Goal: Information Seeking & Learning: Find specific fact

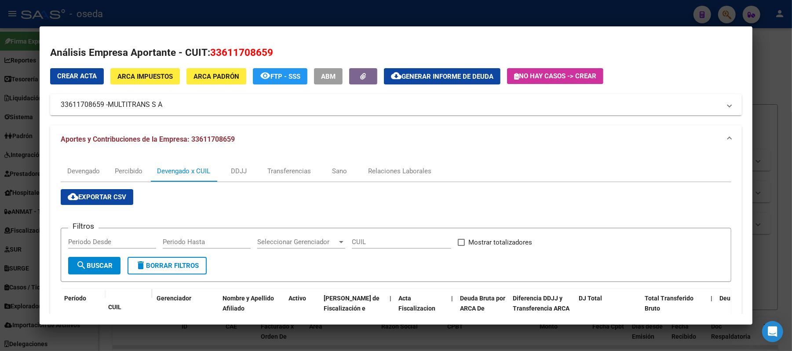
scroll to position [186, 0]
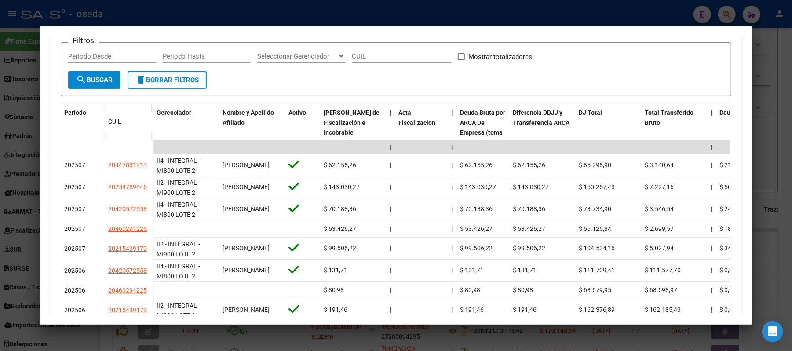
click at [350, 19] on div at bounding box center [396, 175] width 792 height 351
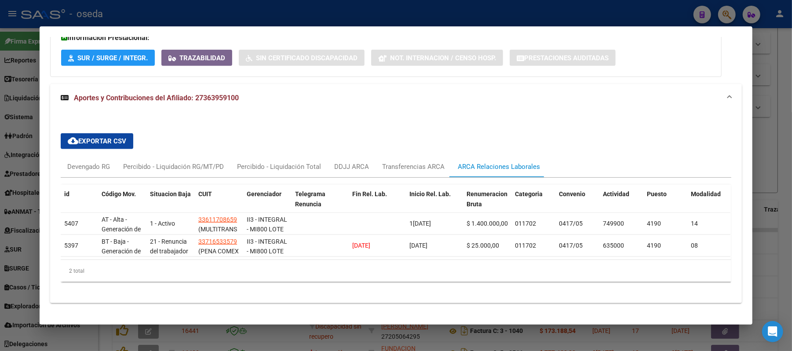
click at [351, 13] on div at bounding box center [396, 175] width 792 height 351
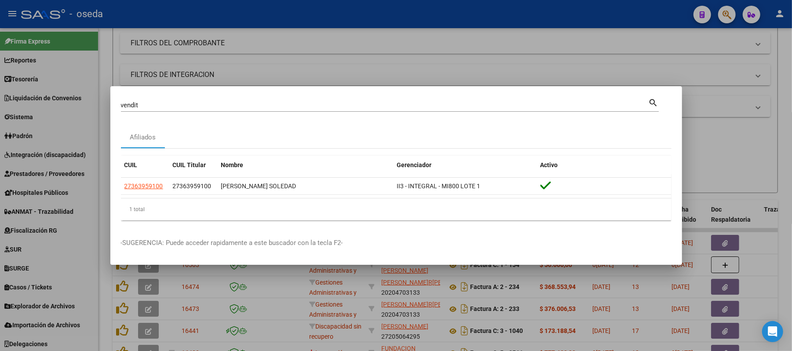
click at [344, 104] on input "vendit" at bounding box center [385, 105] width 528 height 8
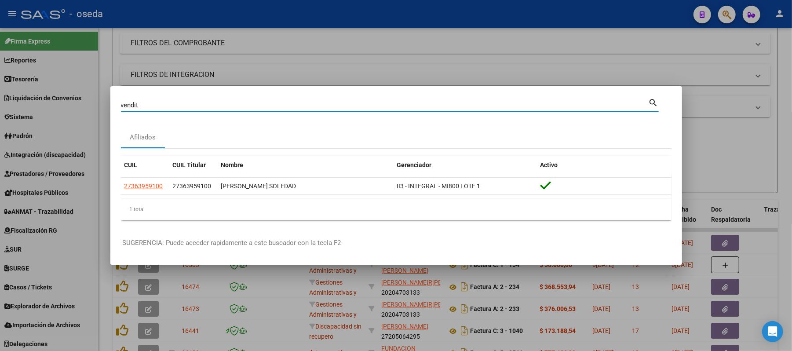
click at [344, 104] on input "vendit" at bounding box center [385, 105] width 528 height 8
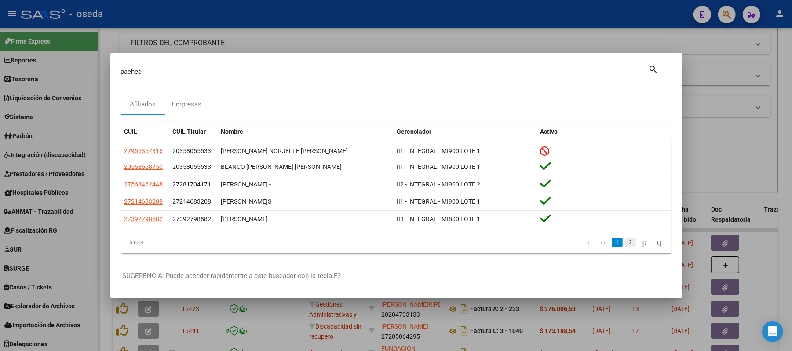
click at [625, 247] on link "2" at bounding box center [630, 242] width 11 height 10
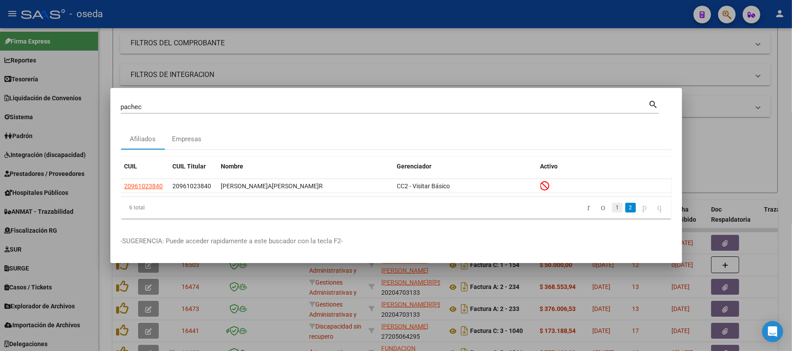
click at [612, 207] on link "1" at bounding box center [617, 208] width 11 height 10
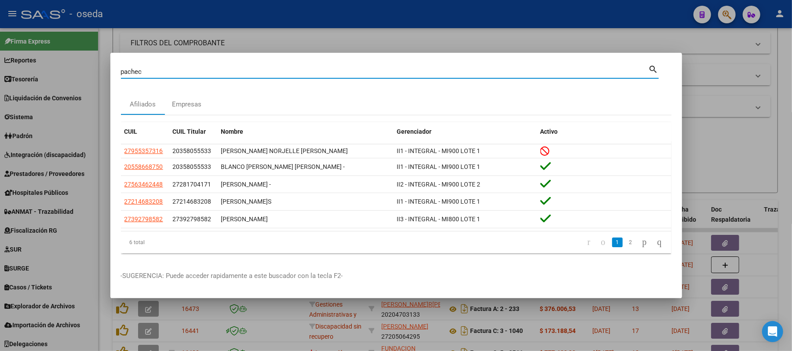
click at [148, 71] on input "pachec" at bounding box center [385, 72] width 528 height 8
click at [150, 69] on input "pachec" at bounding box center [385, 72] width 528 height 8
type input "acebe"
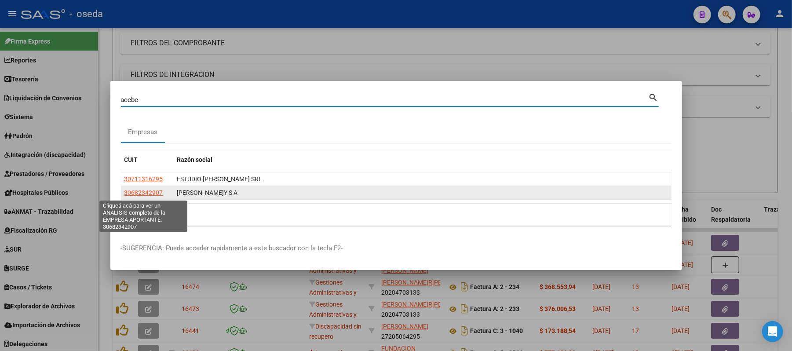
click at [148, 194] on span "30682342907" at bounding box center [143, 192] width 39 height 7
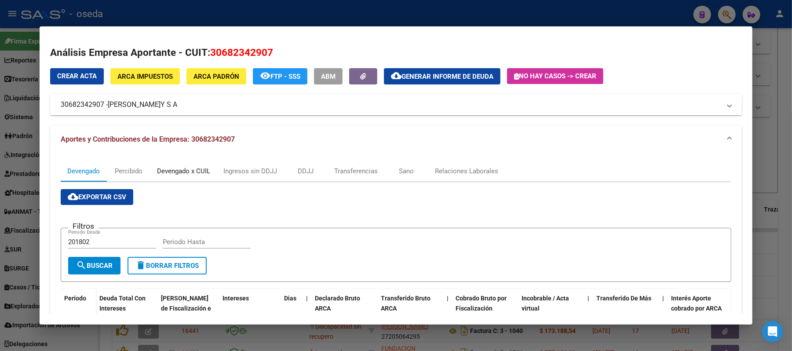
click at [176, 173] on div "Devengado x CUIL" at bounding box center [183, 171] width 53 height 10
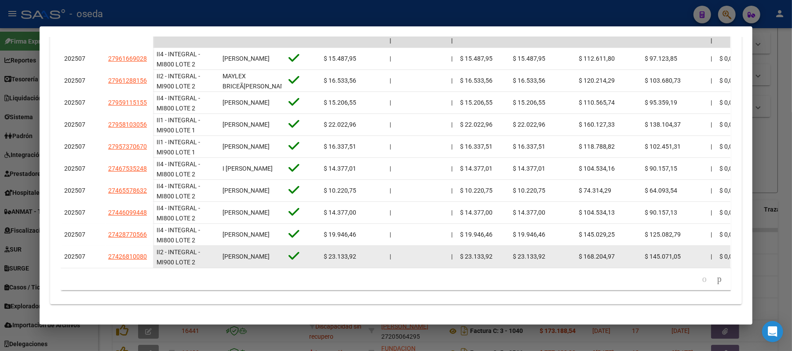
scroll to position [301, 0]
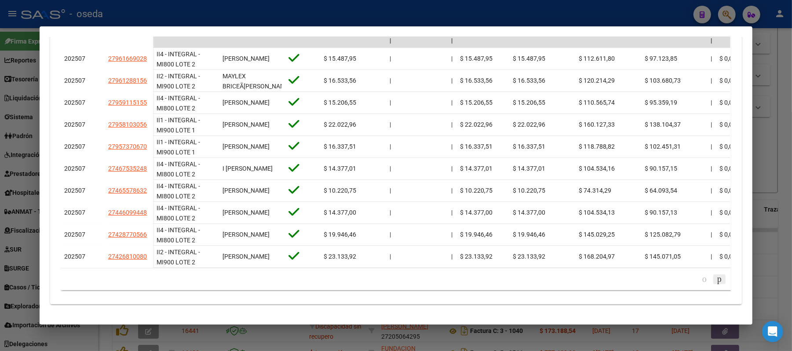
click at [716, 278] on icon "go to next page" at bounding box center [719, 278] width 7 height 11
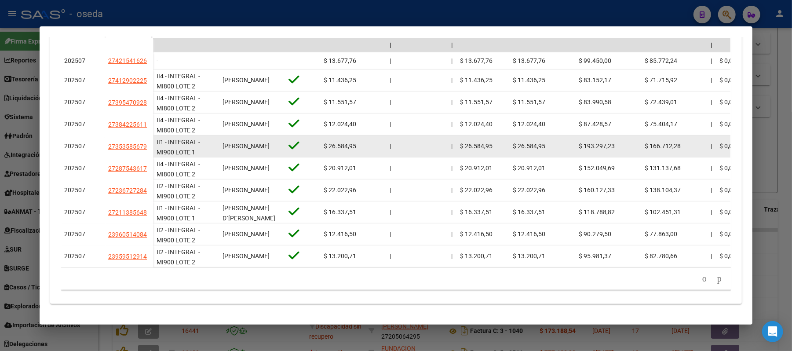
scroll to position [178, 0]
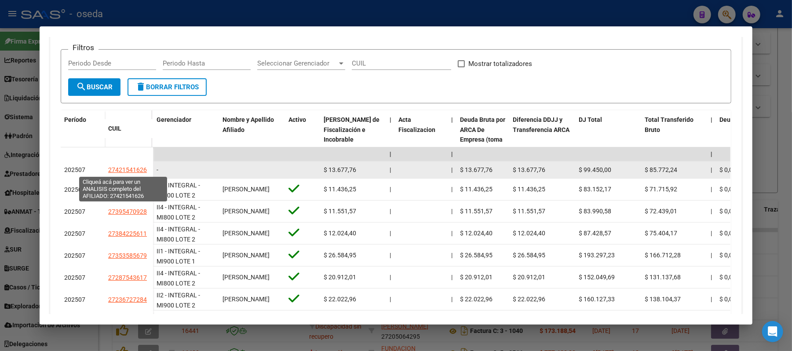
click at [111, 171] on span "27421541626" at bounding box center [127, 169] width 39 height 7
type textarea "27421541626"
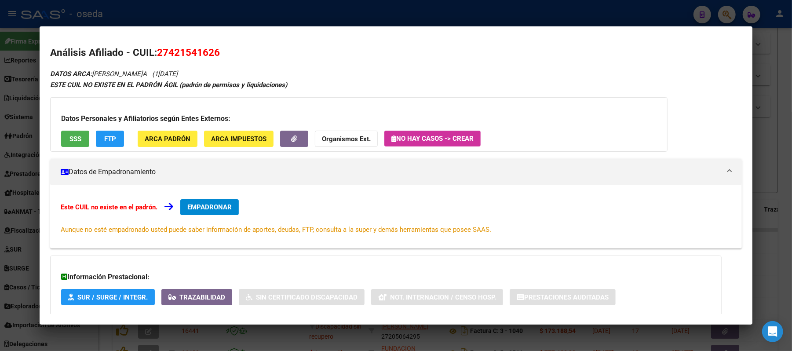
click at [0, 110] on div at bounding box center [396, 175] width 792 height 351
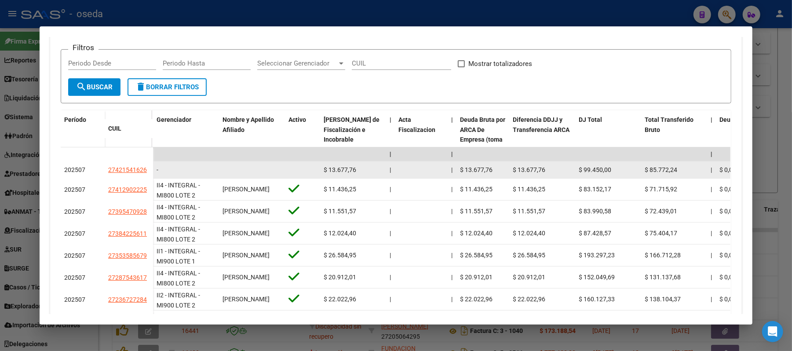
scroll to position [237, 0]
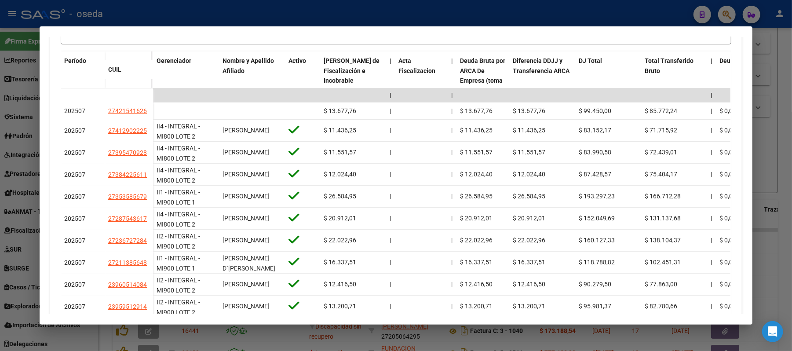
click at [120, 13] on div at bounding box center [396, 175] width 792 height 351
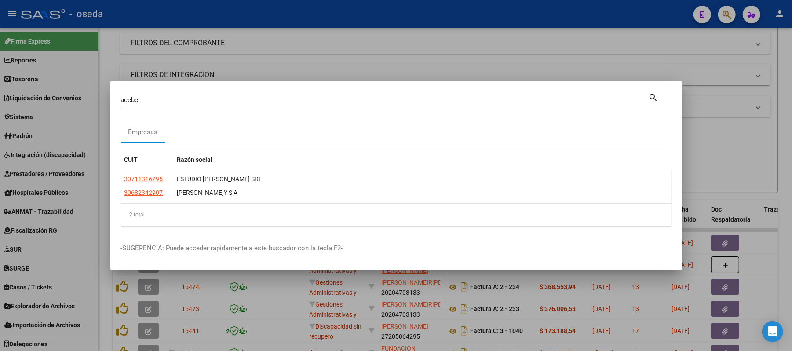
click at [167, 102] on input "acebe" at bounding box center [385, 100] width 528 height 8
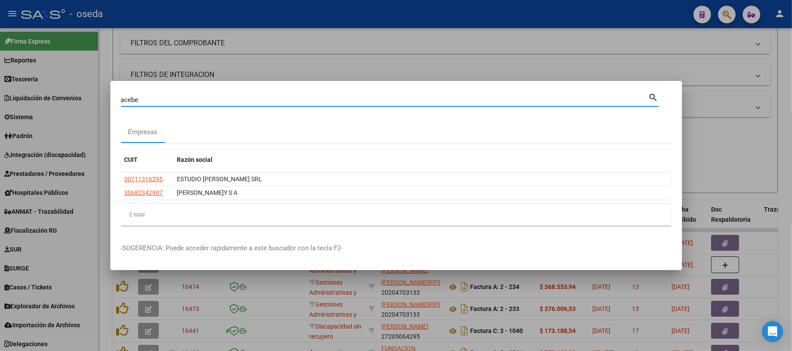
click at [167, 102] on input "acebe" at bounding box center [385, 100] width 528 height 8
type input "18509508"
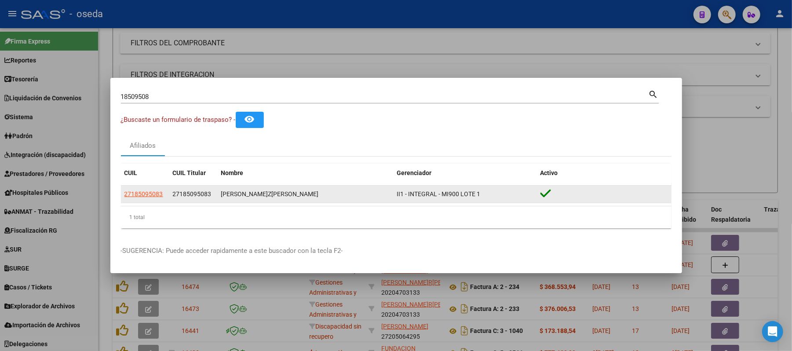
click at [145, 199] on datatable-body-cell "27185095083" at bounding box center [145, 194] width 48 height 17
click at [141, 196] on span "27185095083" at bounding box center [143, 193] width 39 height 7
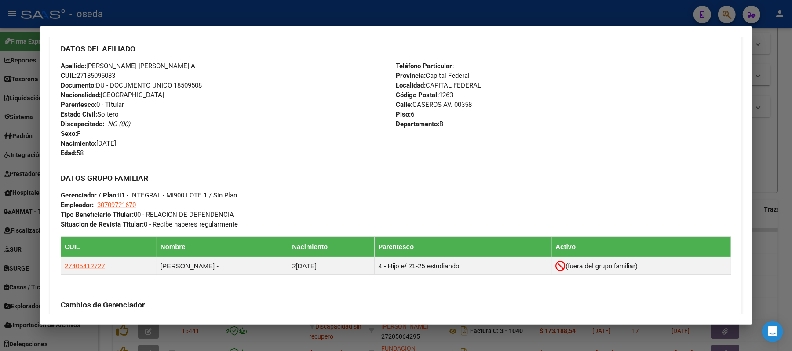
scroll to position [352, 0]
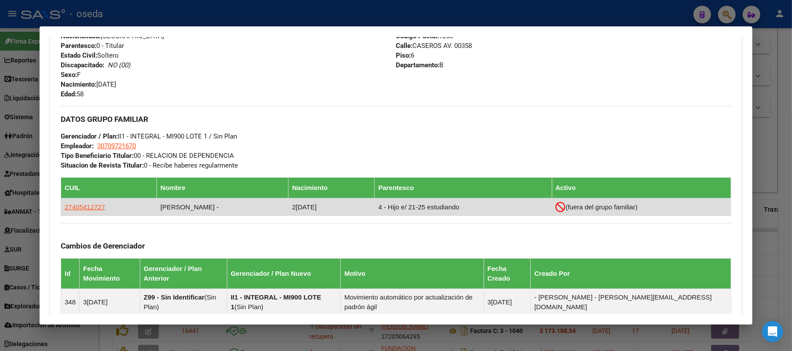
click at [87, 212] on app-link-go-to "27405412727" at bounding box center [85, 207] width 40 height 10
click at [88, 211] on span "27405412727" at bounding box center [85, 206] width 40 height 7
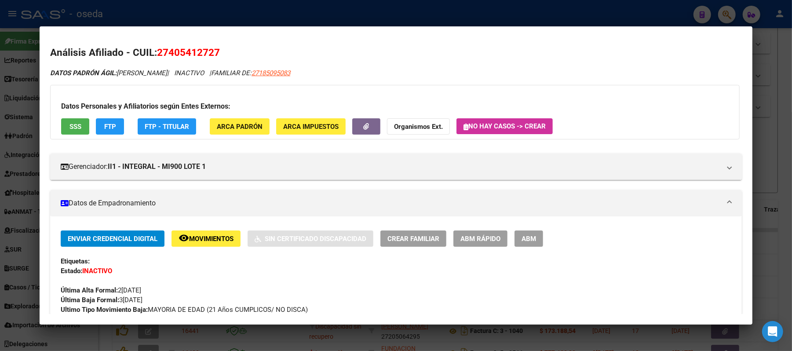
scroll to position [117, 0]
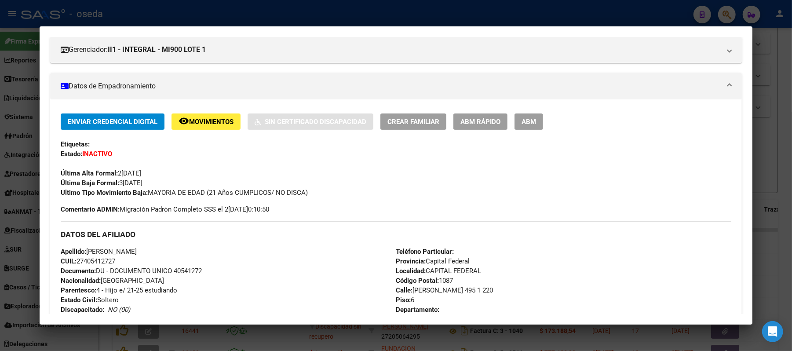
click at [0, 144] on div at bounding box center [396, 175] width 792 height 351
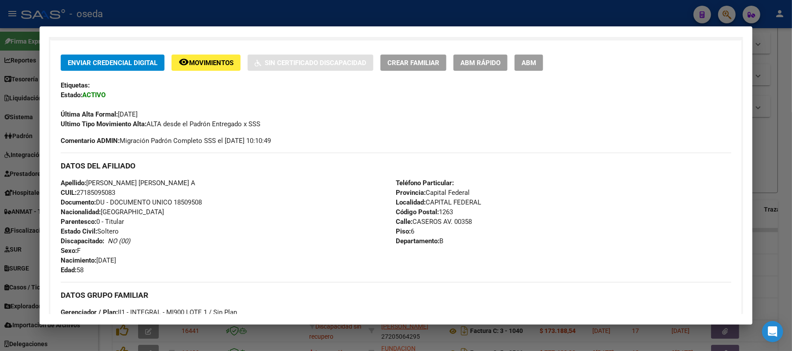
scroll to position [0, 0]
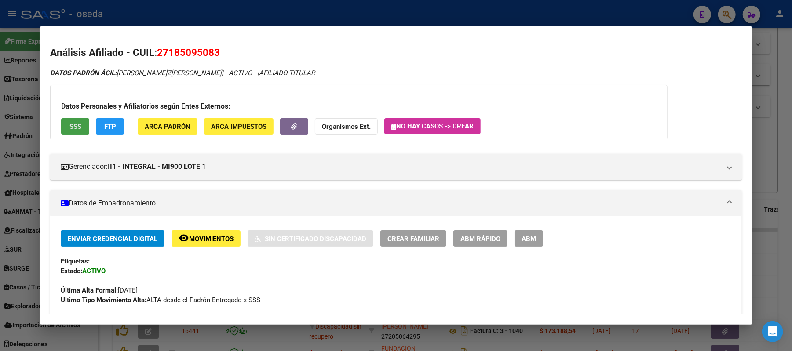
click at [69, 126] on span "SSS" at bounding box center [75, 127] width 12 height 8
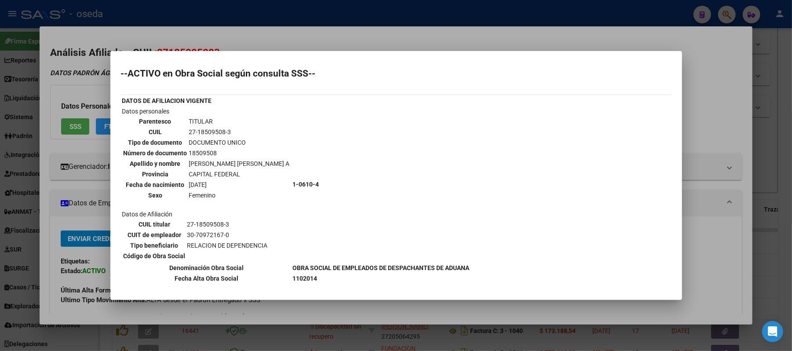
click at [0, 173] on div at bounding box center [396, 175] width 792 height 351
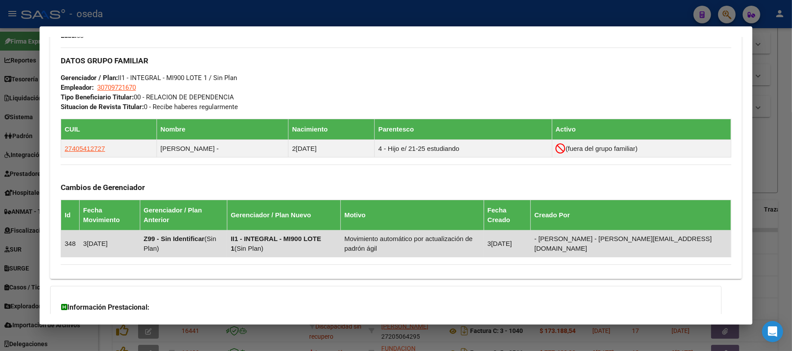
scroll to position [473, 0]
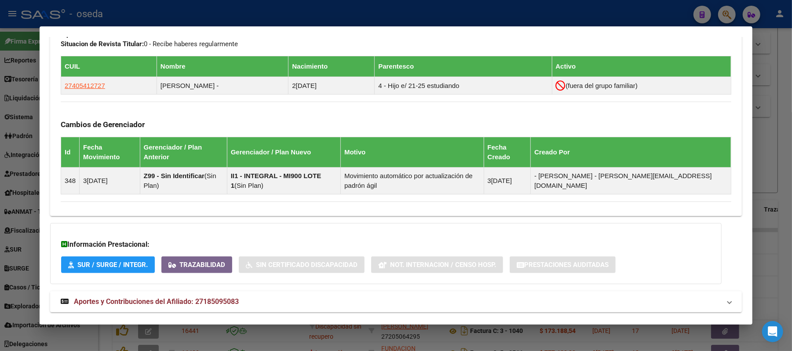
click at [199, 297] on span "Aportes y Contribuciones del Afiliado: 27185095083" at bounding box center [156, 301] width 165 height 8
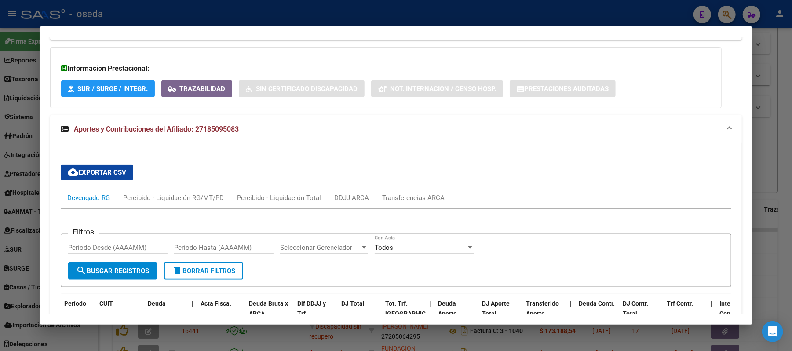
scroll to position [766, 0]
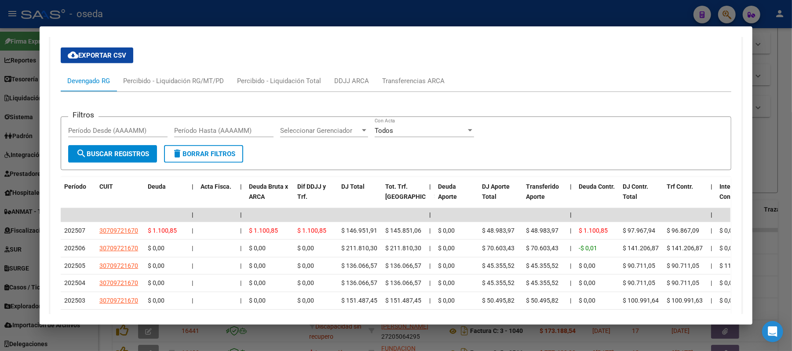
click at [0, 210] on div at bounding box center [396, 175] width 792 height 351
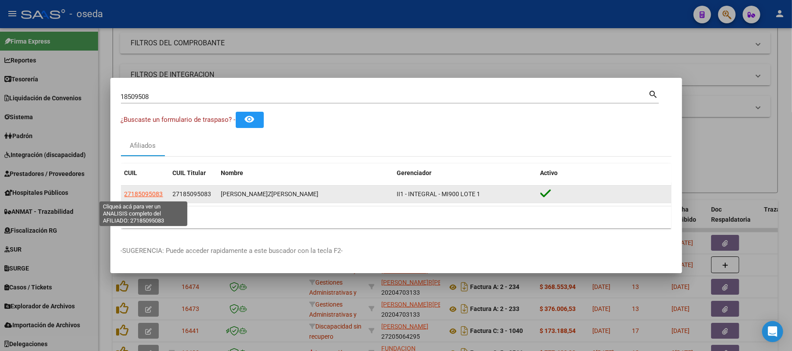
click at [139, 192] on span "27185095083" at bounding box center [143, 193] width 39 height 7
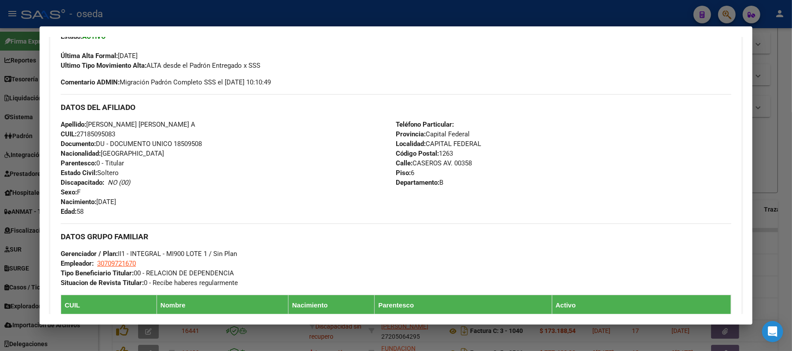
scroll to position [352, 0]
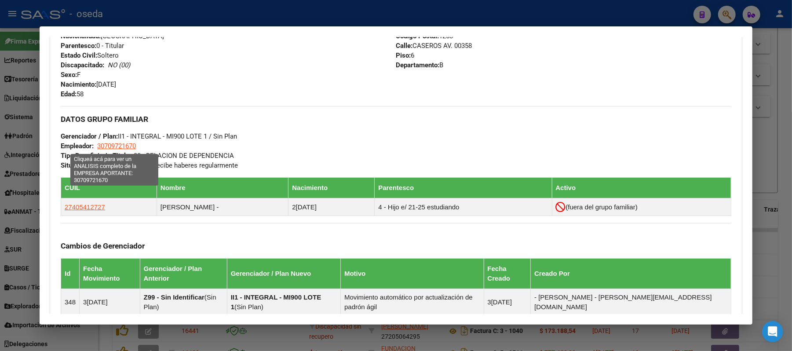
click at [107, 149] on span "30709721670" at bounding box center [116, 146] width 39 height 8
type textarea "30709721670"
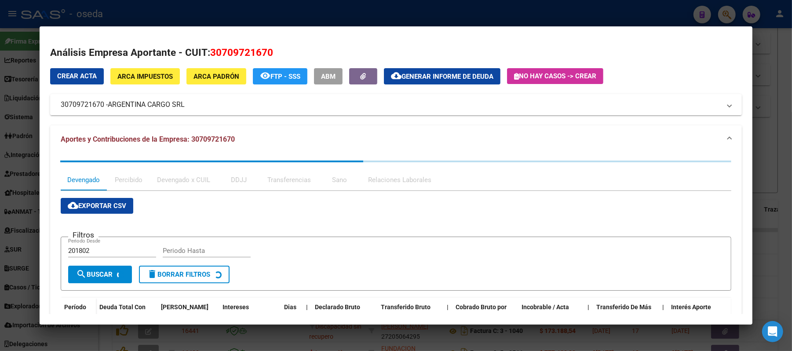
click at [0, 181] on div at bounding box center [396, 175] width 792 height 351
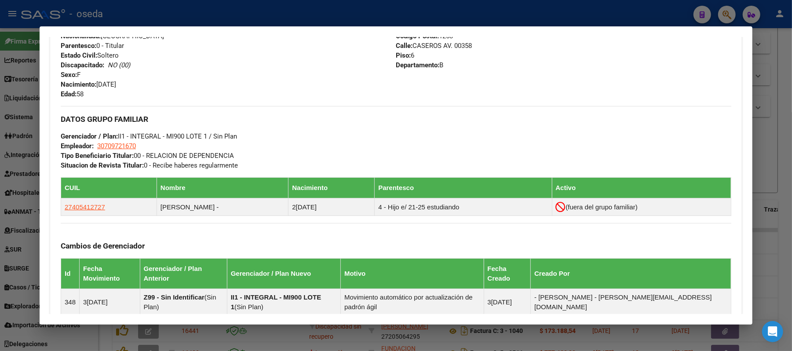
click at [3, 184] on div at bounding box center [396, 175] width 792 height 351
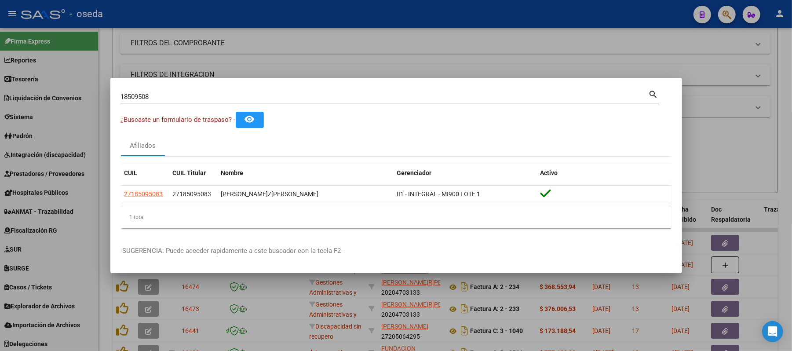
click at [173, 91] on div "18509508 Buscar (apellido, dni, cuil, nro traspaso, cuit, obra social)" at bounding box center [385, 96] width 528 height 13
click at [166, 102] on div "18509508 Buscar (apellido, dni, cuil, nro traspaso, cuit, obra social)" at bounding box center [385, 96] width 528 height 13
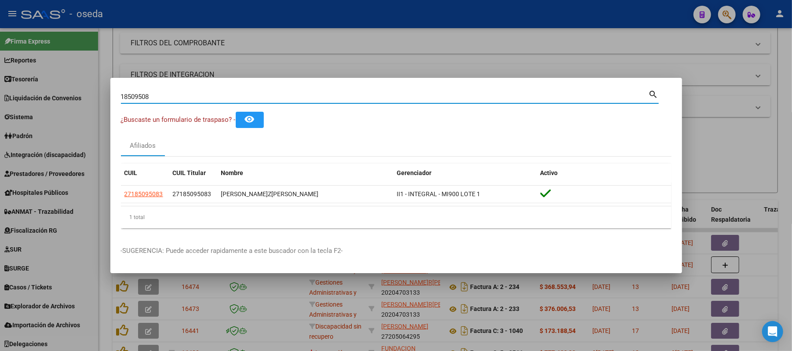
click at [169, 97] on input "18509508" at bounding box center [385, 97] width 528 height 8
drag, startPoint x: 169, startPoint y: 97, endPoint x: 189, endPoint y: 91, distance: 20.7
click at [171, 96] on input "18509508" at bounding box center [385, 97] width 528 height 8
type input "aceb"
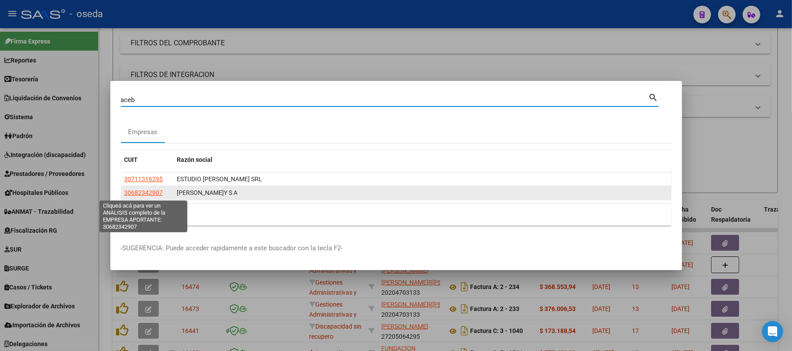
click at [145, 193] on span "30682342907" at bounding box center [143, 192] width 39 height 7
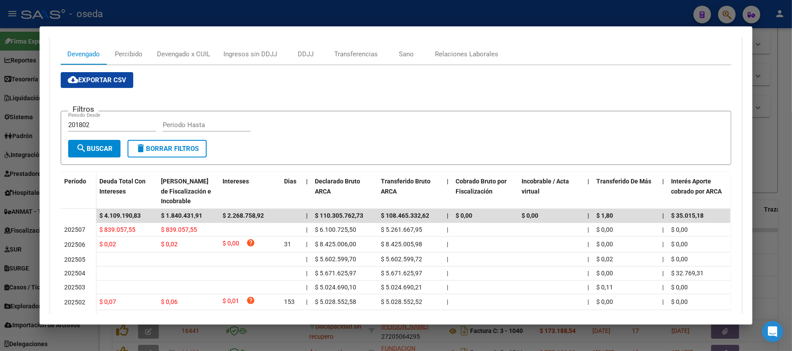
scroll to position [58, 0]
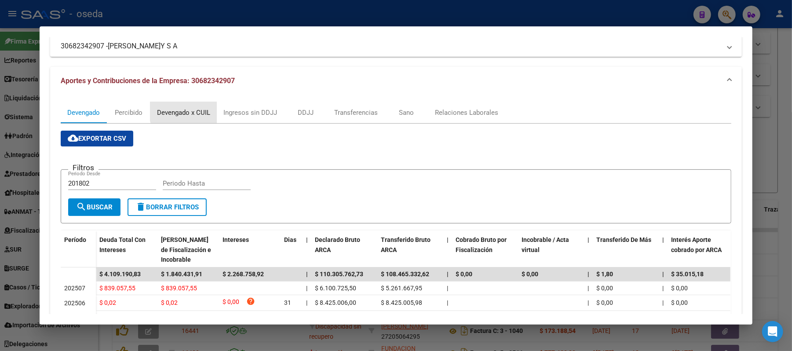
click at [181, 111] on div "Devengado x CUIL" at bounding box center [183, 113] width 53 height 10
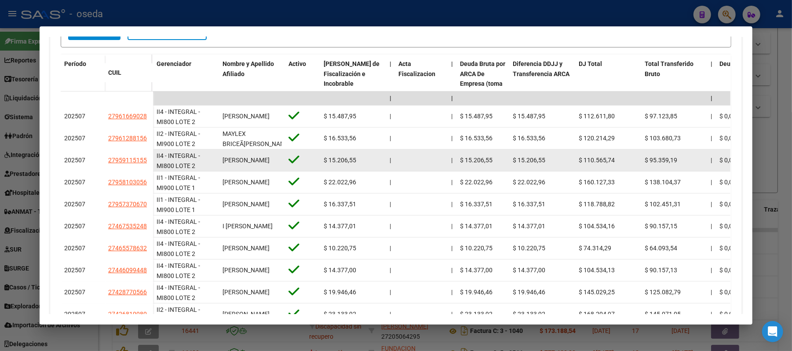
scroll to position [293, 0]
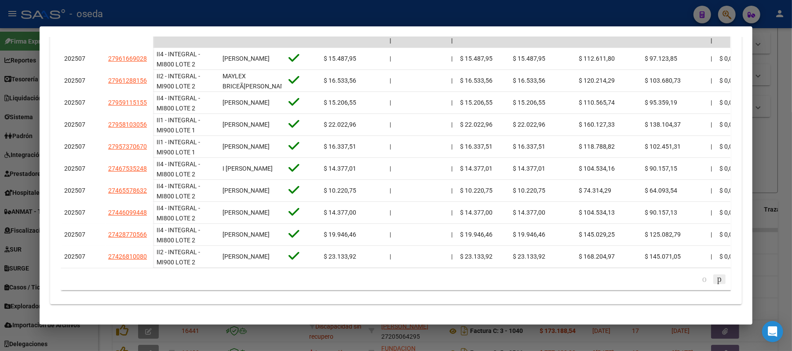
click at [716, 284] on icon "go to next page" at bounding box center [719, 278] width 7 height 11
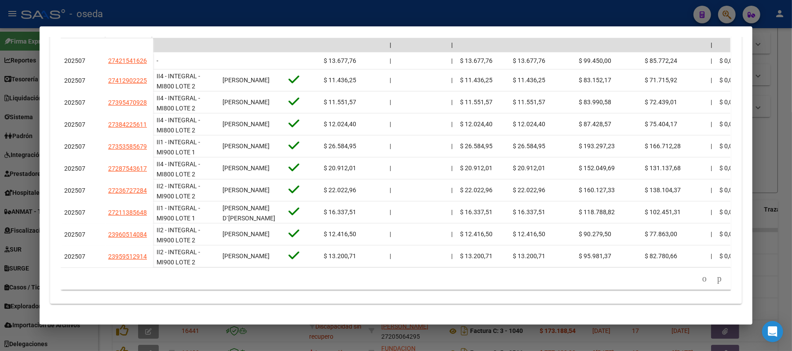
click at [716, 281] on icon "go to next page" at bounding box center [719, 278] width 7 height 11
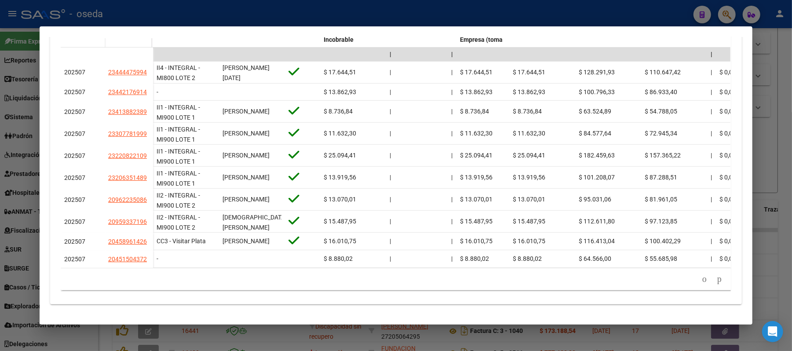
scroll to position [292, 0]
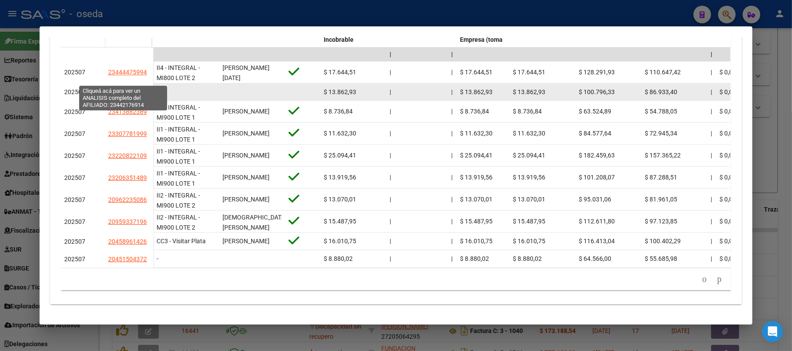
click at [131, 88] on span "23442176914" at bounding box center [127, 91] width 39 height 7
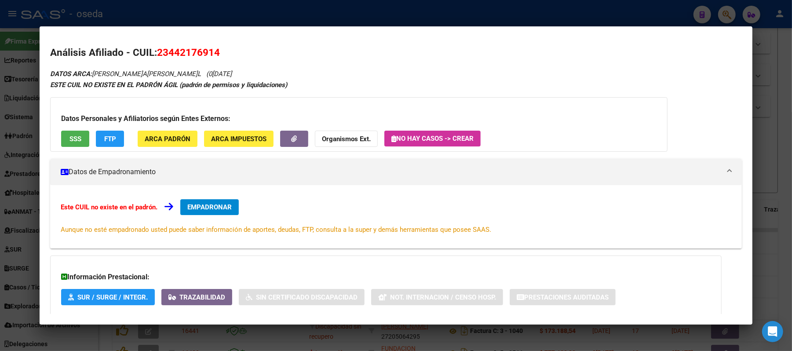
click at [8, 102] on div at bounding box center [396, 175] width 792 height 351
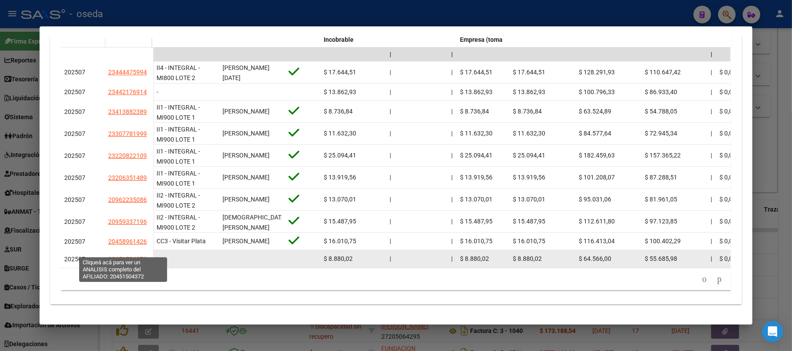
click at [124, 255] on span "20451504372" at bounding box center [127, 258] width 39 height 7
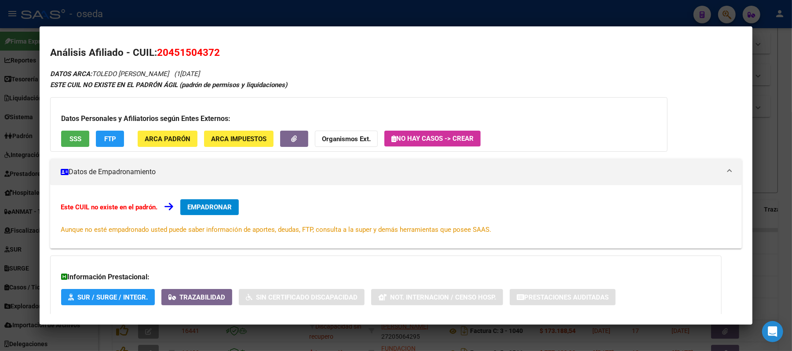
click at [0, 272] on div at bounding box center [396, 175] width 792 height 351
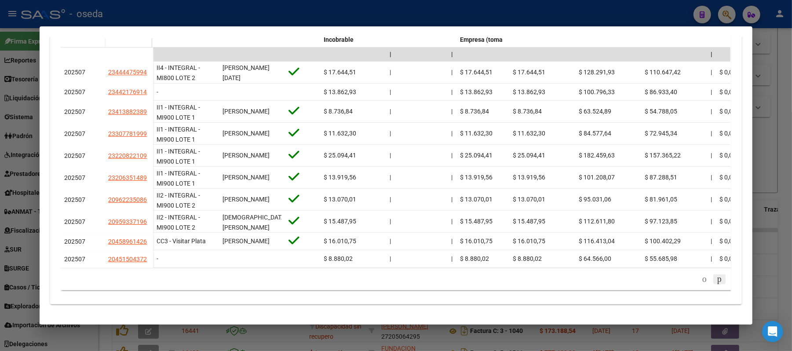
click at [716, 278] on icon "go to next page" at bounding box center [719, 278] width 7 height 11
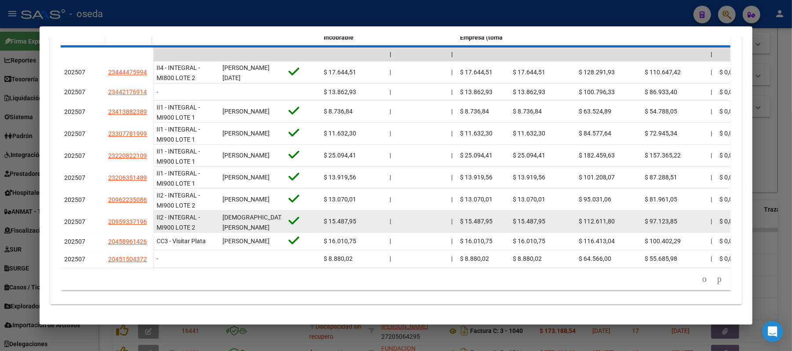
scroll to position [278, 0]
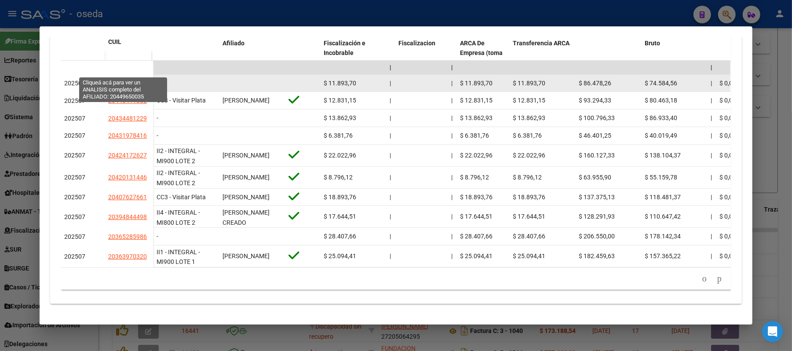
click at [115, 80] on span "20449650035" at bounding box center [127, 83] width 39 height 7
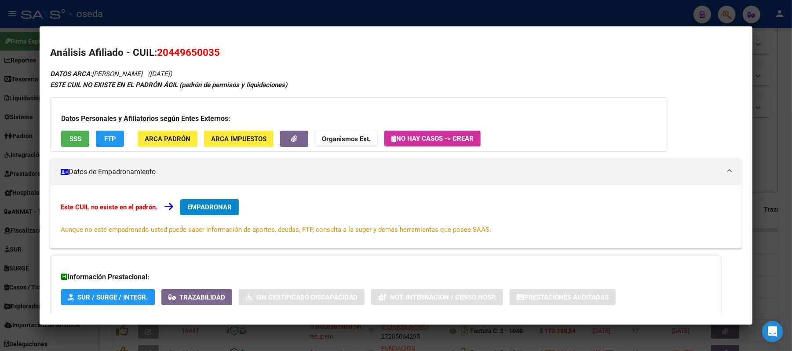
click at [0, 110] on div at bounding box center [396, 175] width 792 height 351
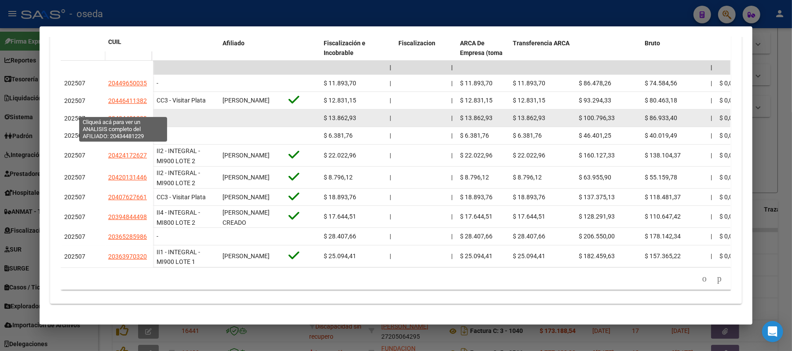
click at [113, 115] on span "20434481229" at bounding box center [127, 118] width 39 height 7
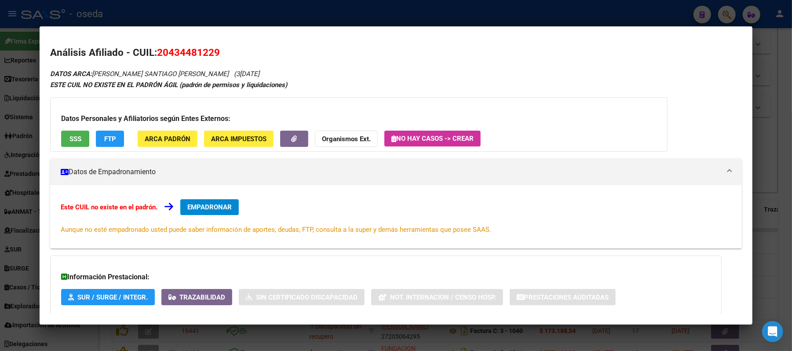
click at [0, 141] on div at bounding box center [396, 175] width 792 height 351
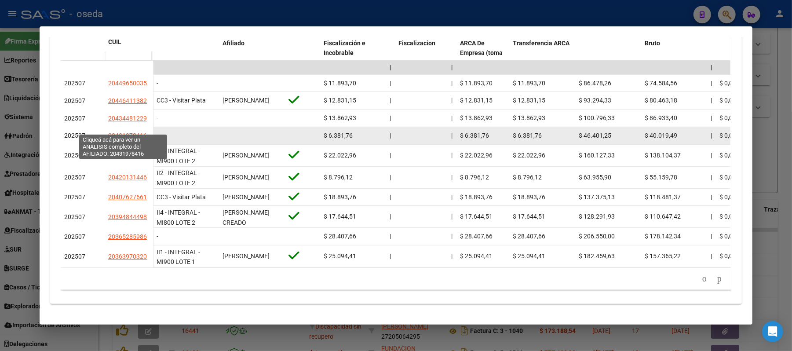
click at [127, 132] on span "20431978416" at bounding box center [127, 135] width 39 height 7
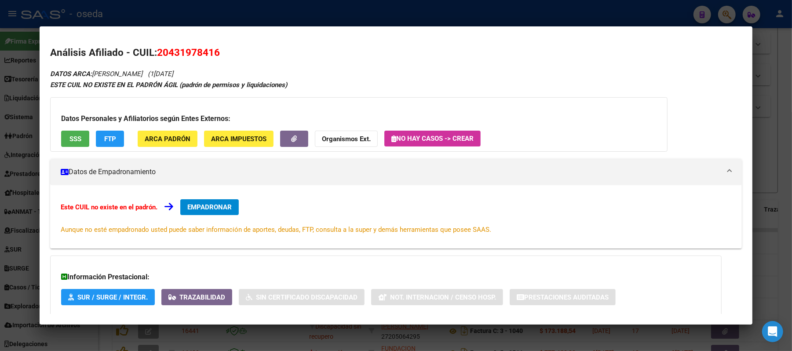
click at [0, 148] on div at bounding box center [396, 175] width 792 height 351
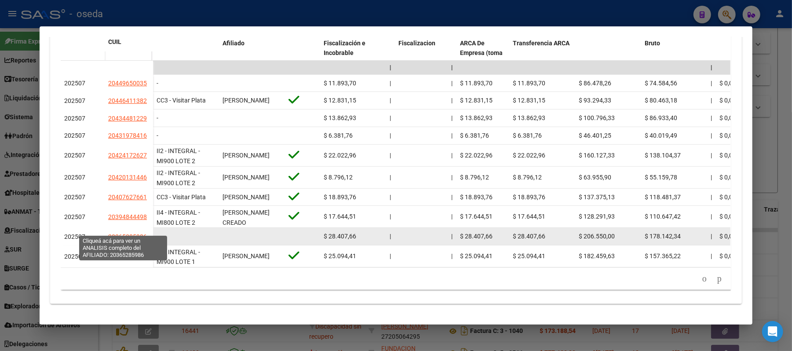
click at [111, 233] on span "20365285986" at bounding box center [127, 236] width 39 height 7
type textarea "20365285986"
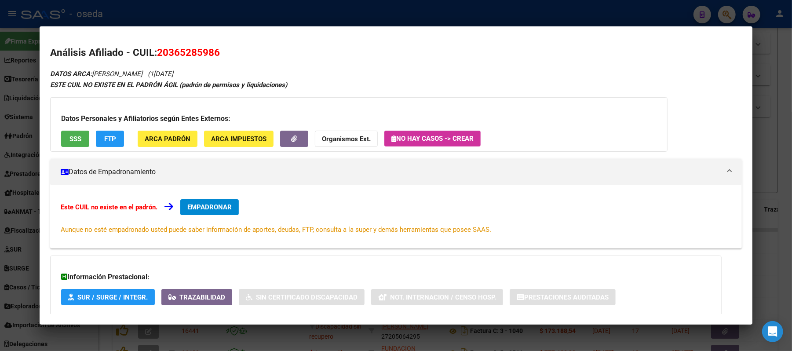
click at [0, 229] on div at bounding box center [396, 175] width 792 height 351
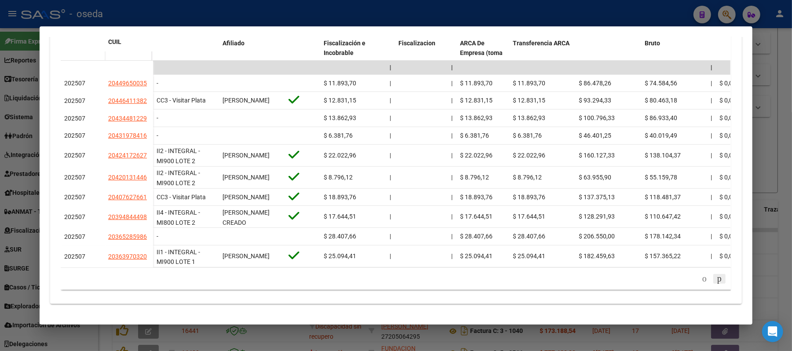
click at [716, 280] on icon "go to next page" at bounding box center [719, 278] width 7 height 11
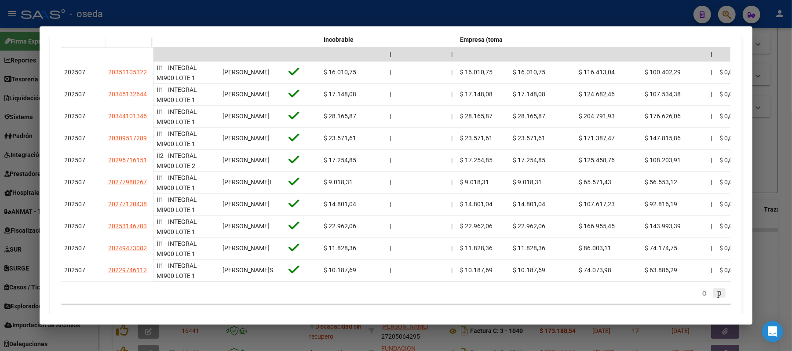
click at [716, 298] on icon "go to next page" at bounding box center [719, 292] width 7 height 11
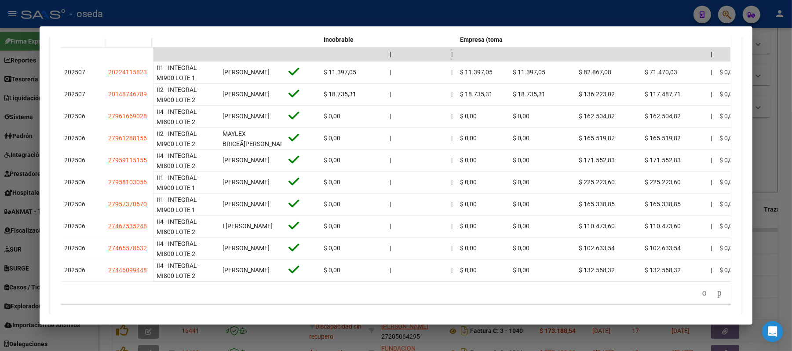
click at [4, 150] on div at bounding box center [396, 175] width 792 height 351
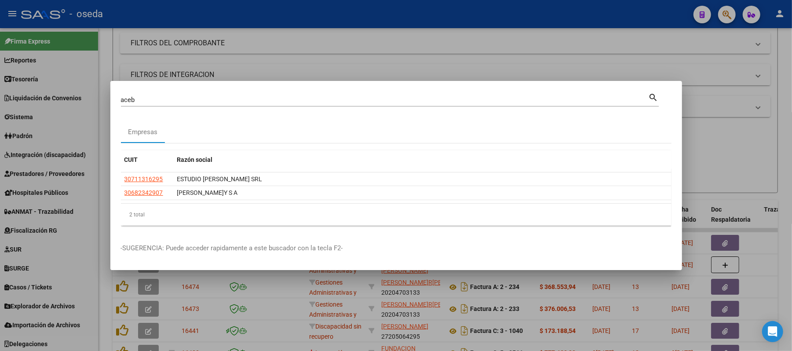
click at [4, 150] on div at bounding box center [396, 175] width 792 height 351
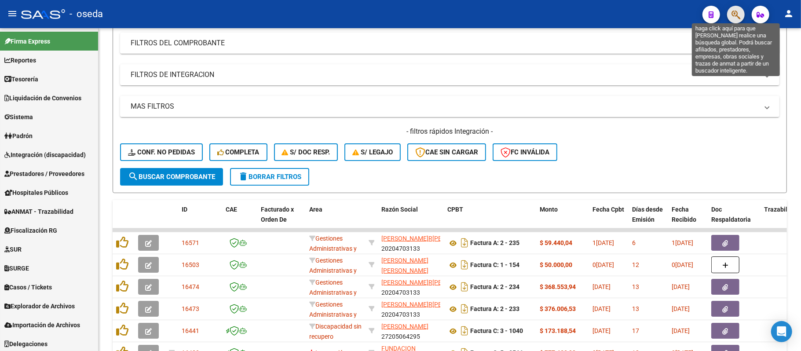
click at [737, 11] on icon "button" at bounding box center [735, 15] width 9 height 10
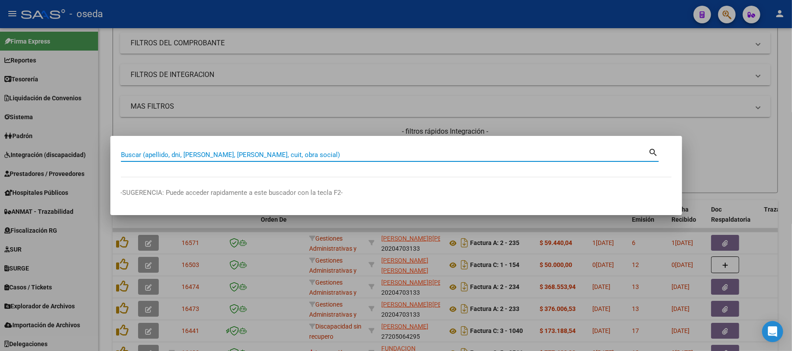
paste input "20219916702"
type input "20219916702"
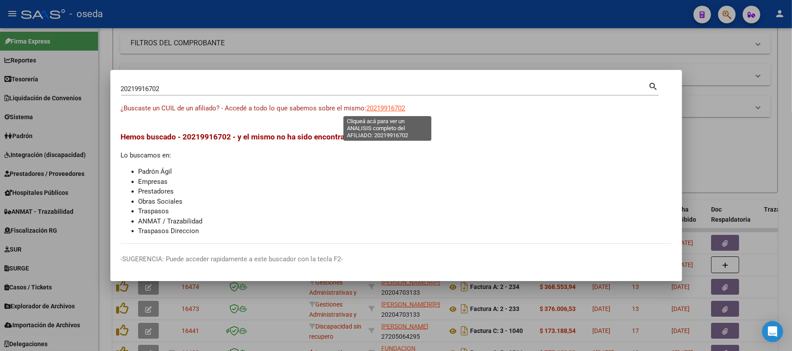
click at [382, 108] on span "20219916702" at bounding box center [386, 108] width 39 height 8
type textarea "20219916702"
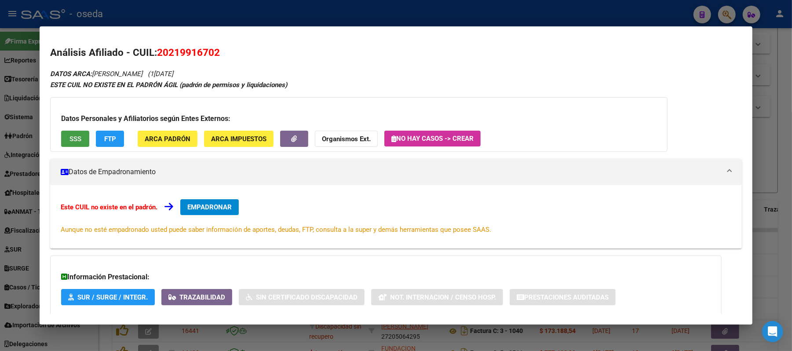
click at [79, 142] on button "SSS" at bounding box center [75, 139] width 28 height 16
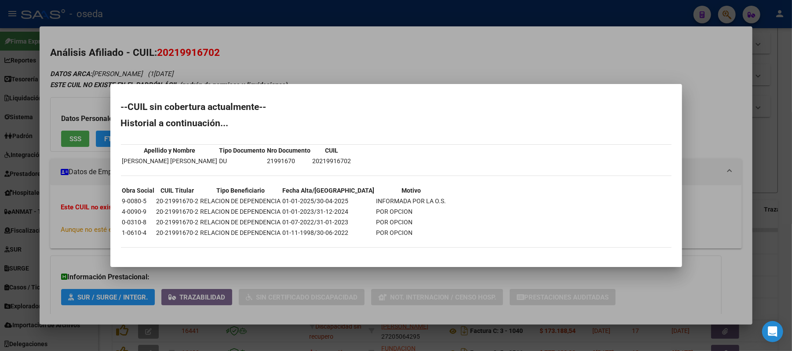
click at [427, 50] on div at bounding box center [396, 175] width 792 height 351
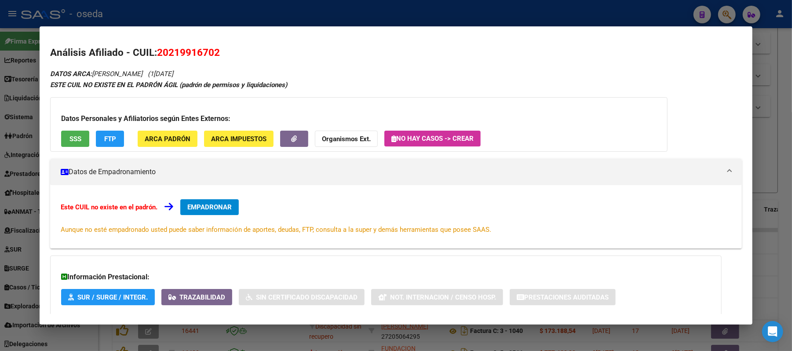
scroll to position [50, 0]
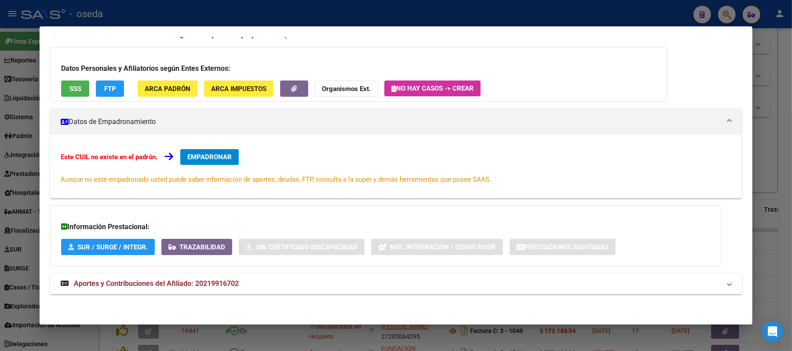
click at [130, 292] on mat-expansion-panel-header "Aportes y Contribuciones del Afiliado: 20219916702" at bounding box center [396, 283] width 692 height 21
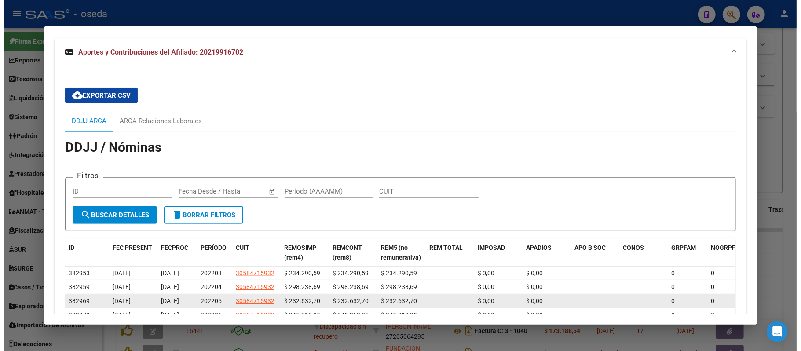
scroll to position [368, 0]
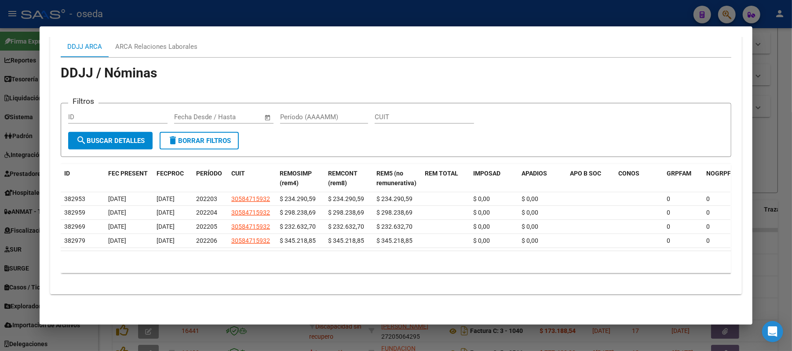
click at [475, 317] on mat-dialog-container "Análisis Afiliado - CUIL: 20219916702 DATOS ARCA: [PERSON_NAME] (1[DATE] ESTE C…" at bounding box center [396, 175] width 713 height 298
click at [442, 343] on div at bounding box center [396, 175] width 792 height 351
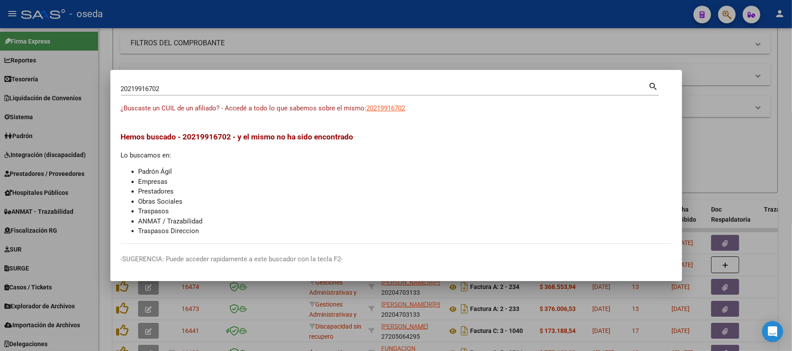
click at [445, 326] on div at bounding box center [396, 175] width 792 height 351
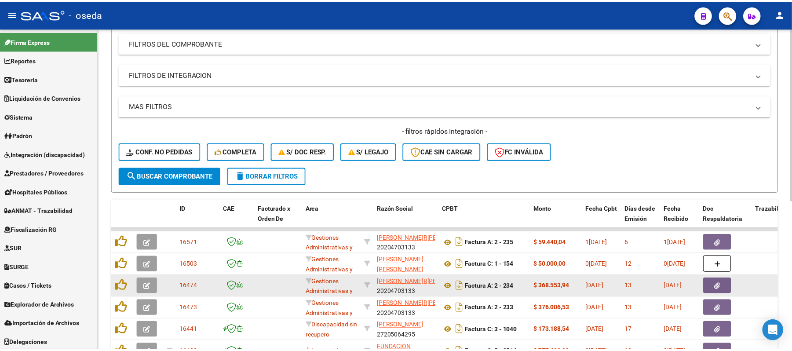
scroll to position [176, 0]
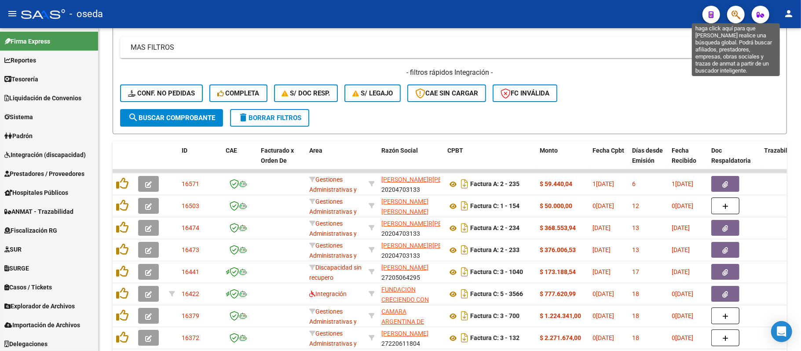
click at [737, 15] on icon "button" at bounding box center [735, 15] width 9 height 10
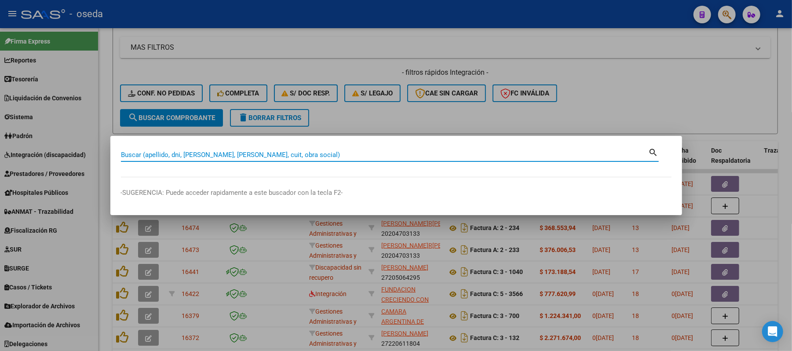
paste input "13431593"
type input "13431593"
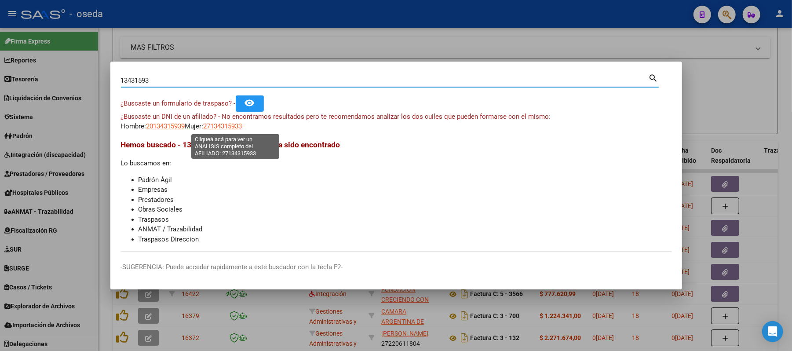
click at [242, 127] on span "27134315933" at bounding box center [223, 126] width 39 height 8
type textarea "27134315933"
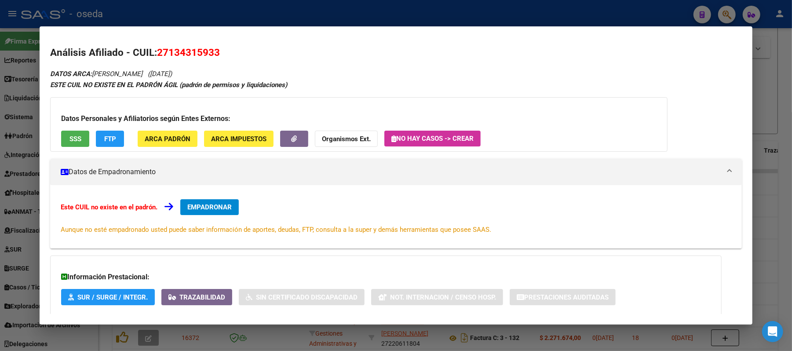
click at [75, 138] on span "SSS" at bounding box center [75, 139] width 12 height 8
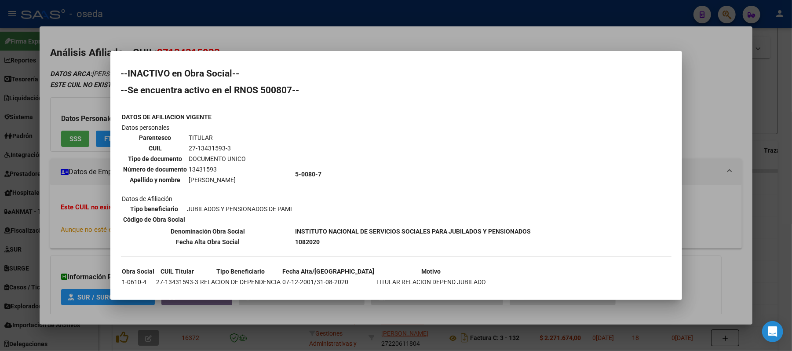
scroll to position [11, 0]
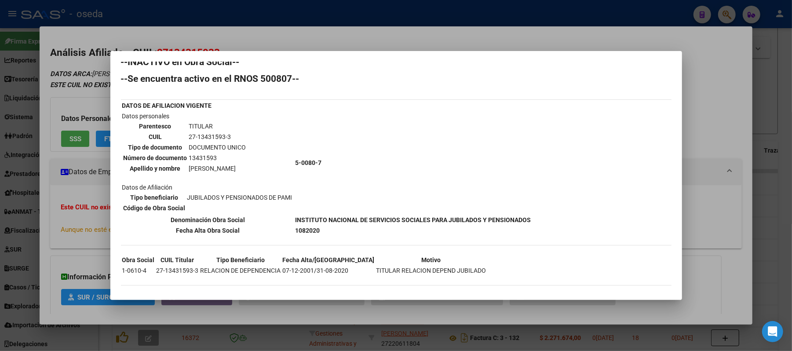
click at [691, 170] on div at bounding box center [396, 175] width 792 height 351
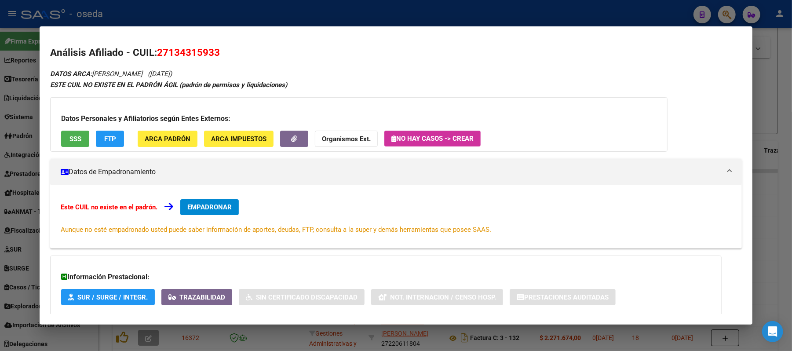
scroll to position [50, 0]
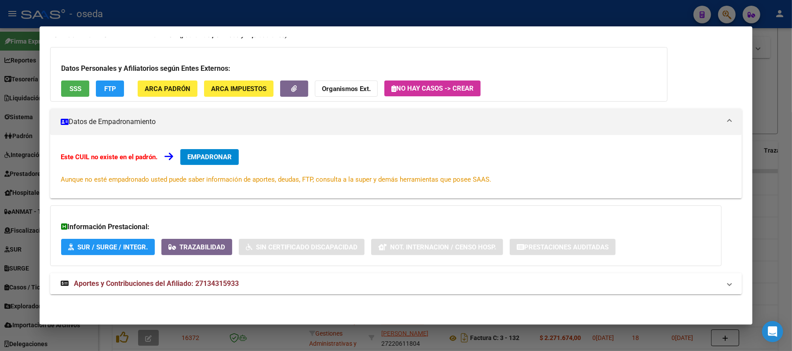
click at [222, 291] on mat-expansion-panel-header "Aportes y Contribuciones del Afiliado: 27134315933" at bounding box center [396, 283] width 692 height 21
click at [69, 87] on span "SSS" at bounding box center [75, 89] width 12 height 8
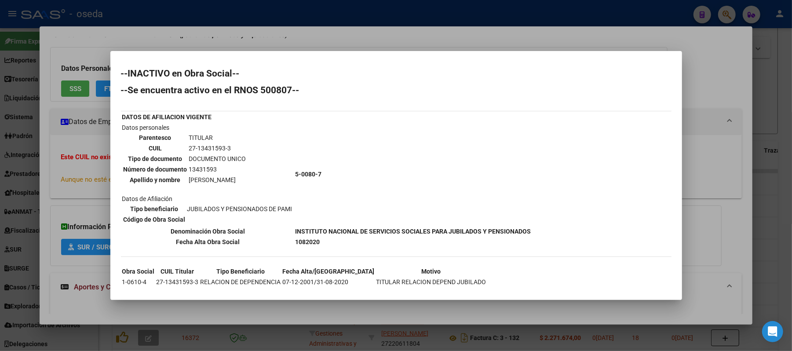
click at [63, 96] on div at bounding box center [396, 175] width 792 height 351
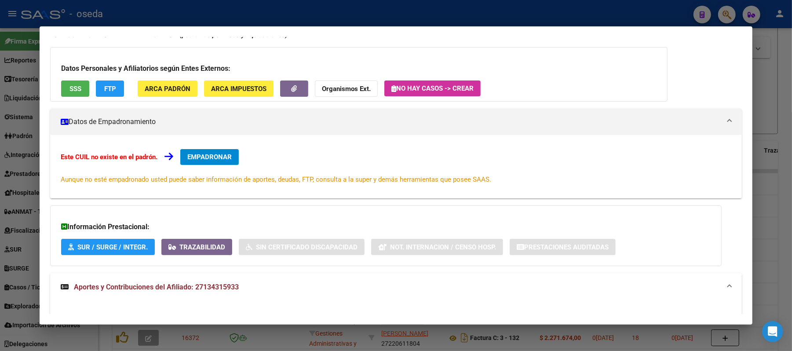
click at [0, 79] on div at bounding box center [396, 175] width 792 height 351
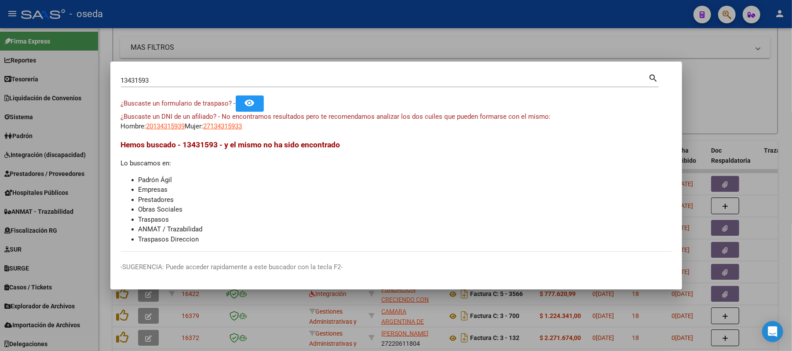
click at [145, 78] on input "13431593" at bounding box center [385, 80] width 528 height 8
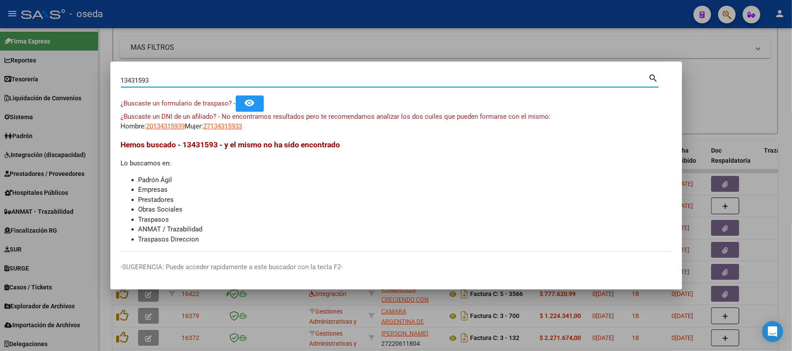
click at [144, 78] on input "13431593" at bounding box center [385, 80] width 528 height 8
type input "37548390"
click at [149, 127] on span "20375483905" at bounding box center [165, 126] width 39 height 8
type textarea "20375483905"
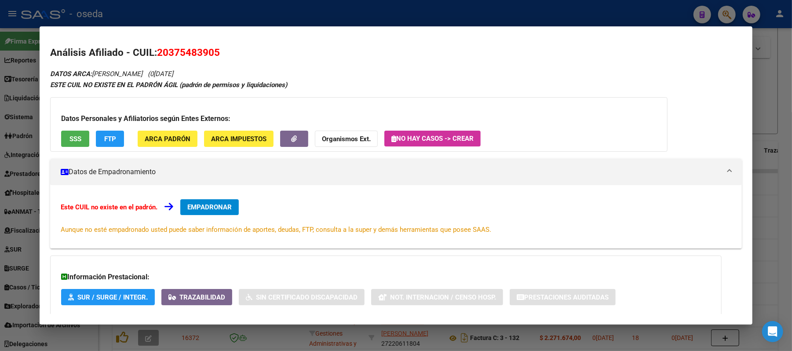
click at [80, 150] on div "Datos Personales y Afiliatorios según Entes Externos: SSS FTP ARCA Padrón ARCA …" at bounding box center [358, 124] width 617 height 55
click at [69, 147] on div "Datos Personales y Afiliatorios según Entes Externos: SSS FTP ARCA Padrón ARCA …" at bounding box center [358, 124] width 617 height 55
click at [69, 131] on button "SSS" at bounding box center [75, 139] width 28 height 16
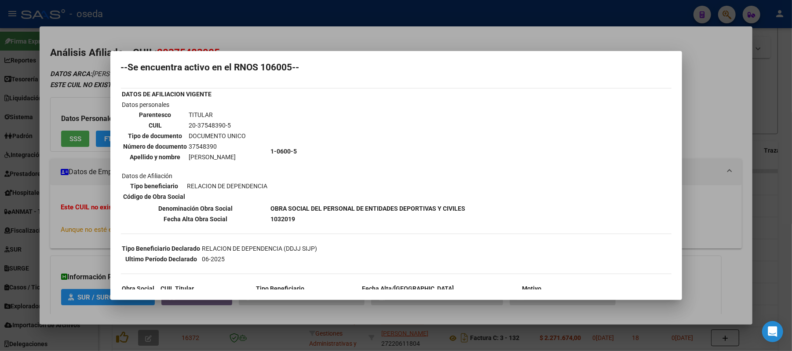
scroll to position [81, 0]
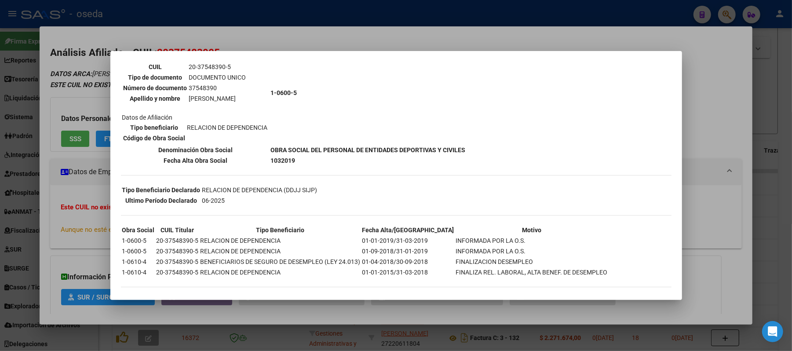
click at [0, 92] on div at bounding box center [396, 175] width 792 height 351
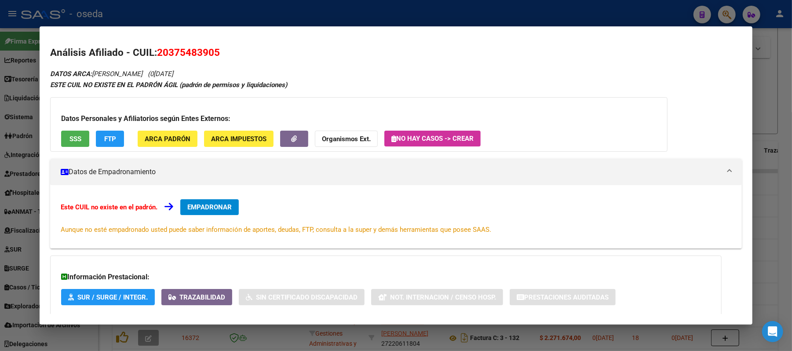
click at [0, 108] on div at bounding box center [396, 175] width 792 height 351
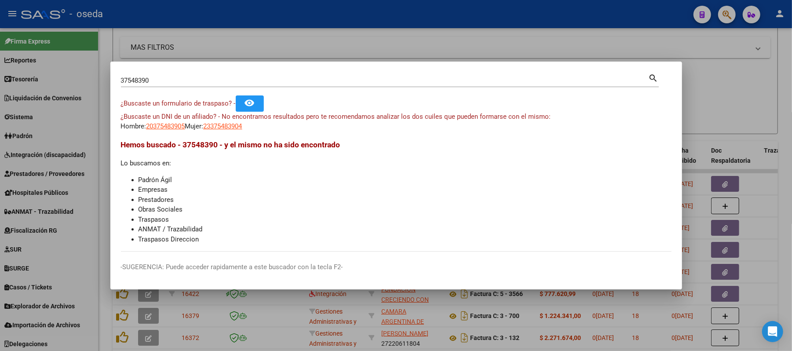
click at [169, 85] on div "37548390 Buscar (apellido, dni, [PERSON_NAME], [PERSON_NAME], cuit, obra social)" at bounding box center [385, 80] width 528 height 13
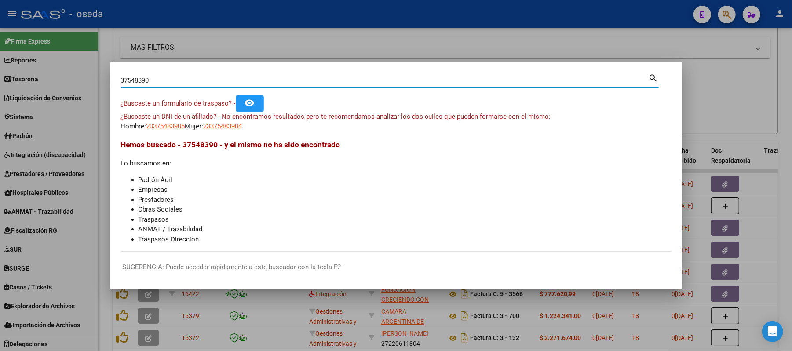
click at [169, 85] on div "37548390 Buscar (apellido, dni, [PERSON_NAME], [PERSON_NAME], cuit, obra social)" at bounding box center [385, 80] width 528 height 13
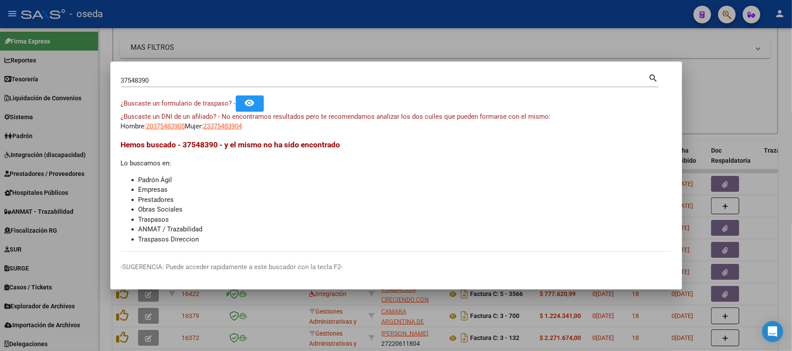
click at [169, 76] on div "37548390 Buscar (apellido, dni, [PERSON_NAME], [PERSON_NAME], cuit, obra social)" at bounding box center [385, 80] width 528 height 13
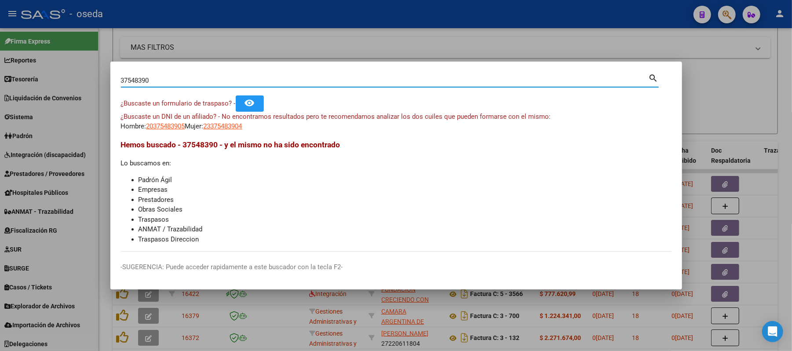
click at [169, 80] on input "37548390" at bounding box center [385, 80] width 528 height 8
type input "94295293"
click at [238, 128] on span "27942952932" at bounding box center [223, 126] width 39 height 8
type textarea "27942952932"
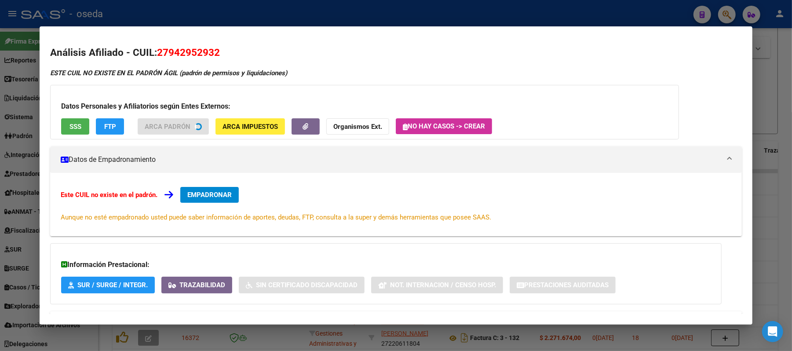
click at [71, 128] on div "Datos Personales y Afiliatorios según Entes Externos: SSS FTP ARCA Padrón ARCA …" at bounding box center [364, 112] width 629 height 55
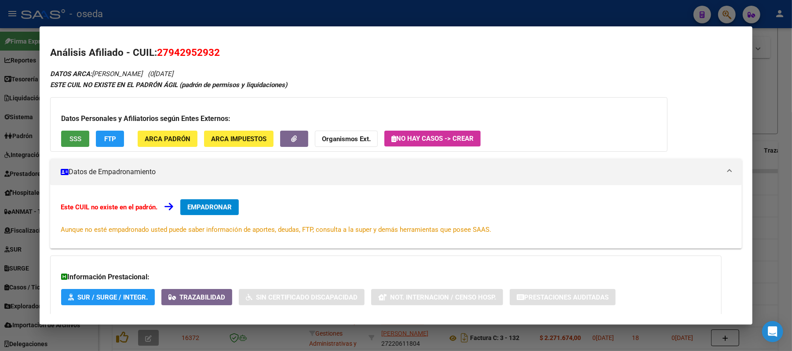
click at [71, 135] on span "SSS" at bounding box center [75, 139] width 12 height 8
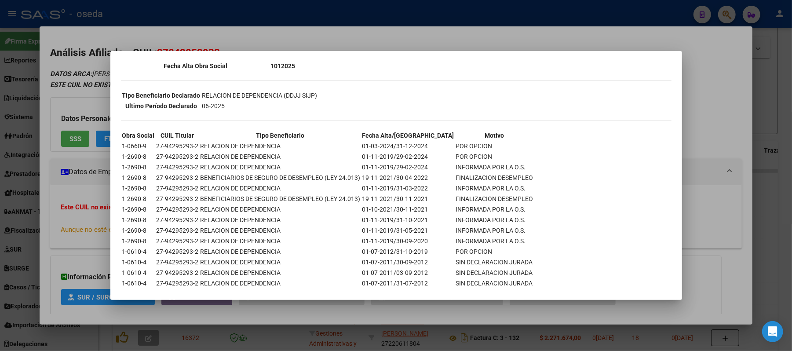
scroll to position [184, 0]
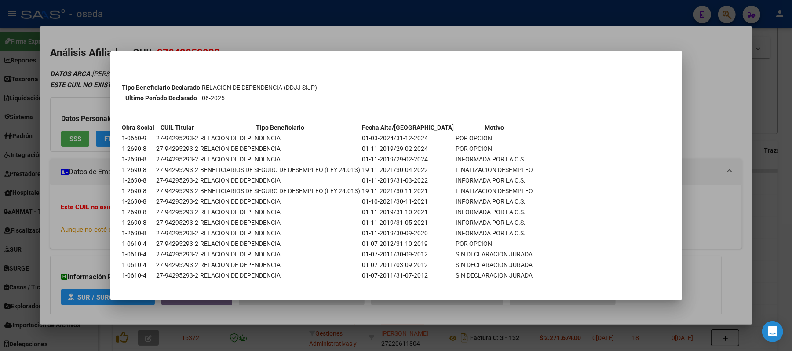
click at [119, 234] on mat-dialog-content "--INACTIVO en Obra Social-- --Se encuentra activo en el RNOS 400800-- DATOS DE …" at bounding box center [396, 176] width 572 height 228
drag, startPoint x: 120, startPoint y: 234, endPoint x: 189, endPoint y: 234, distance: 68.6
click at [189, 234] on mat-dialog-content "--INACTIVO en Obra Social-- --Se encuentra activo en el RNOS 400800-- DATOS DE …" at bounding box center [396, 176] width 572 height 228
click at [0, 239] on div at bounding box center [396, 175] width 792 height 351
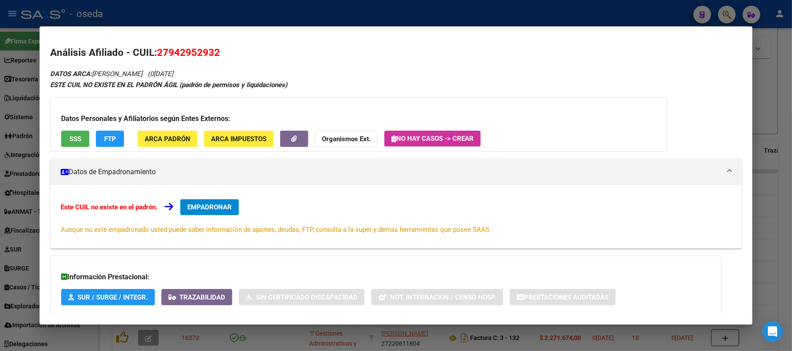
click at [303, 6] on div at bounding box center [396, 175] width 792 height 351
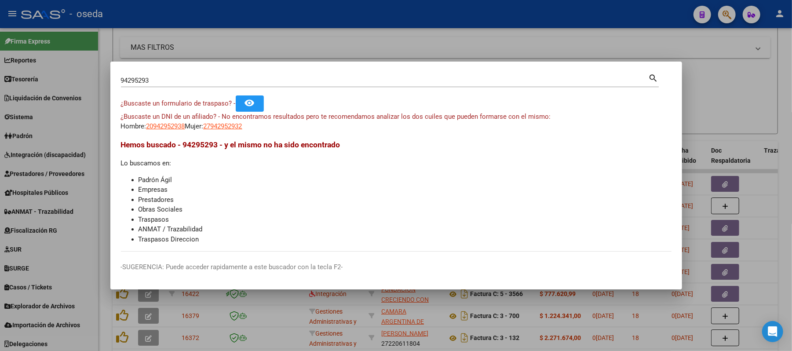
click at [266, 83] on input "94295293" at bounding box center [385, 80] width 528 height 8
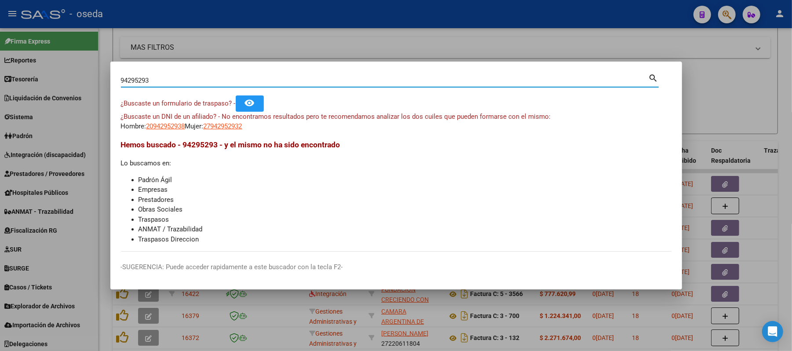
click at [266, 83] on input "94295293" at bounding box center [385, 80] width 528 height 8
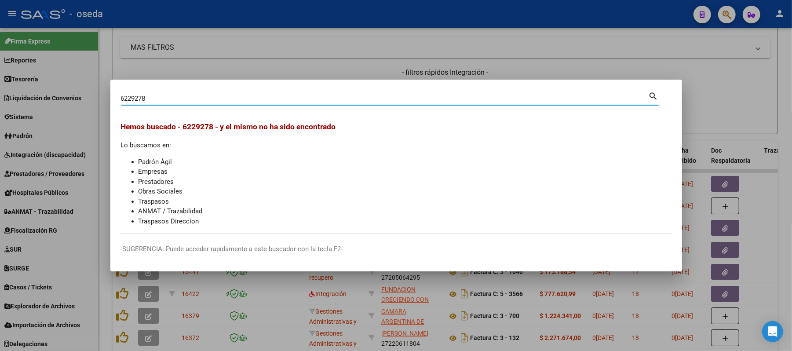
click at [196, 101] on input "6229278" at bounding box center [385, 99] width 528 height 8
type input "27622927891"
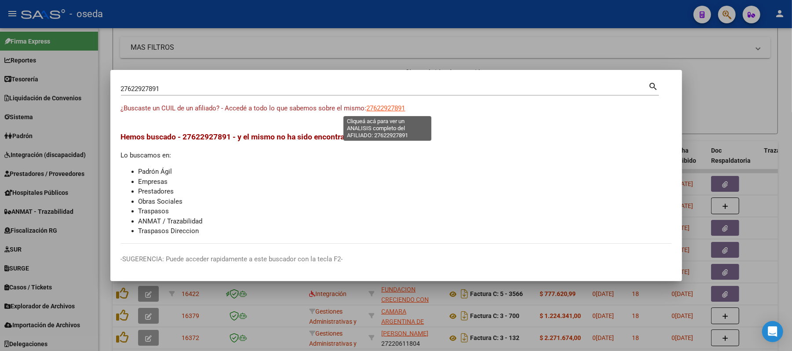
click at [385, 106] on span "27622927891" at bounding box center [386, 108] width 39 height 8
type textarea "27622927891"
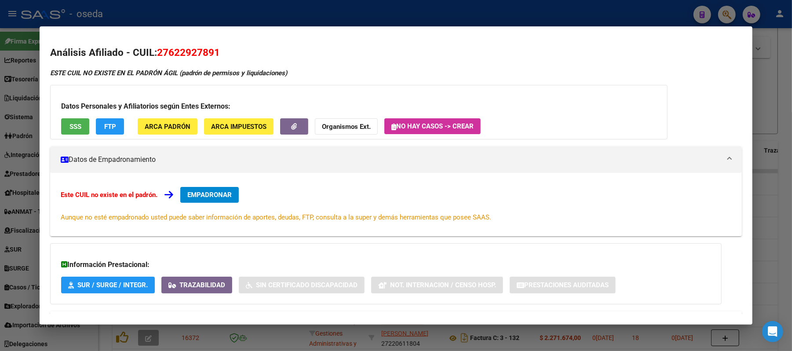
click at [69, 129] on span "SSS" at bounding box center [75, 127] width 12 height 8
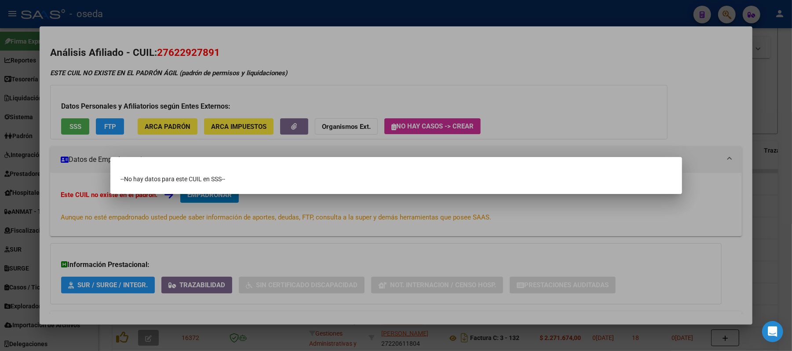
click at [492, 73] on div at bounding box center [396, 175] width 792 height 351
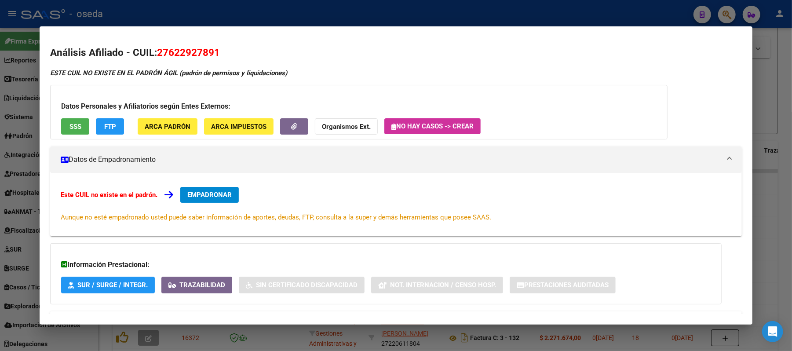
click at [0, 122] on div at bounding box center [396, 175] width 792 height 351
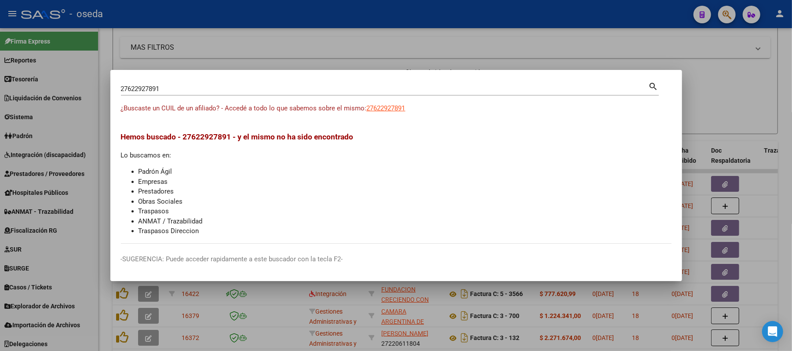
click at [173, 86] on input "27622927891" at bounding box center [385, 89] width 528 height 8
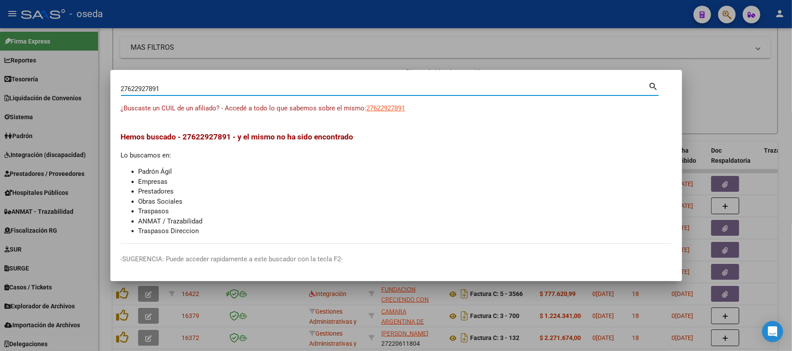
click at [173, 86] on input "27622927891" at bounding box center [385, 89] width 528 height 8
type input "escob"
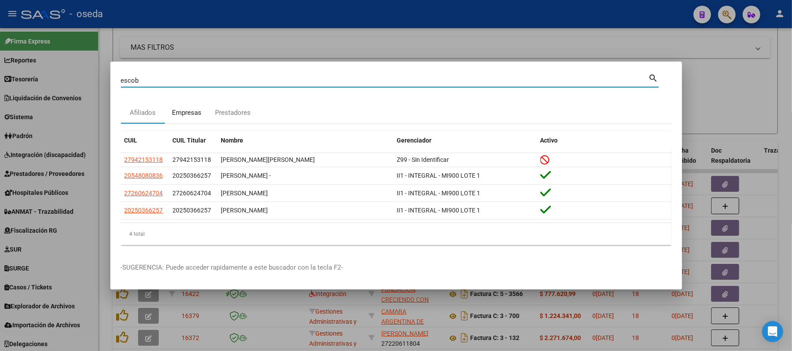
click at [187, 113] on div "Empresas" at bounding box center [186, 113] width 29 height 10
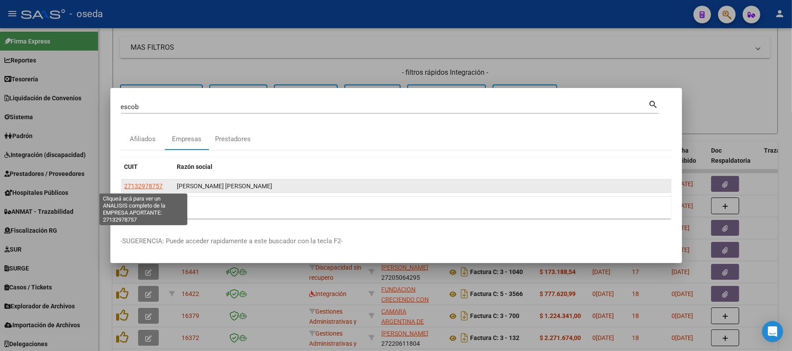
click at [141, 184] on span "27132978757" at bounding box center [143, 185] width 39 height 7
type textarea "27132978757"
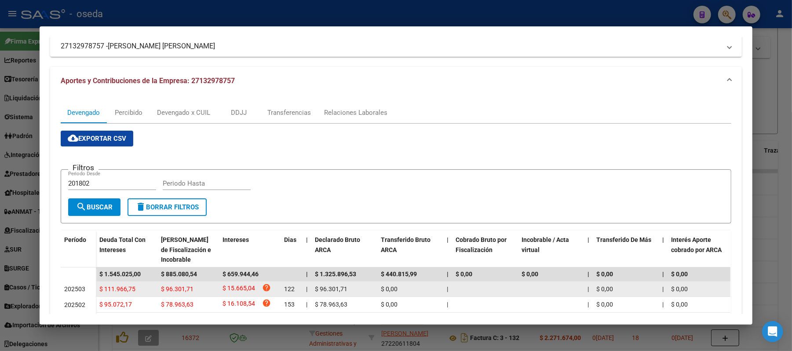
scroll to position [0, 0]
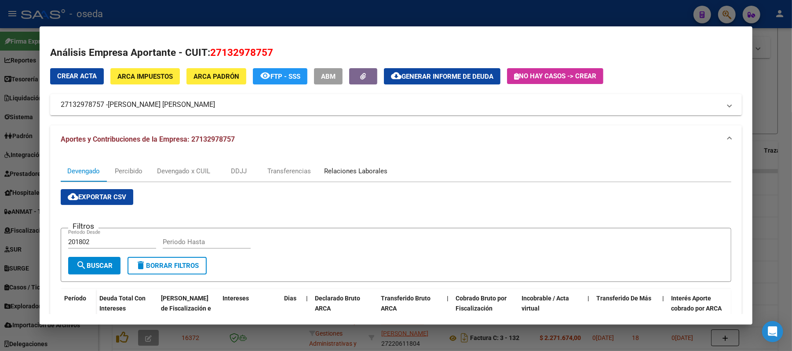
click at [346, 173] on div "Relaciones Laborales" at bounding box center [355, 171] width 63 height 10
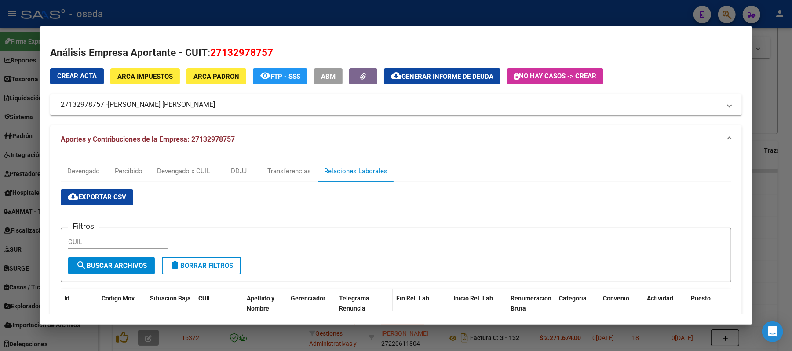
scroll to position [98, 0]
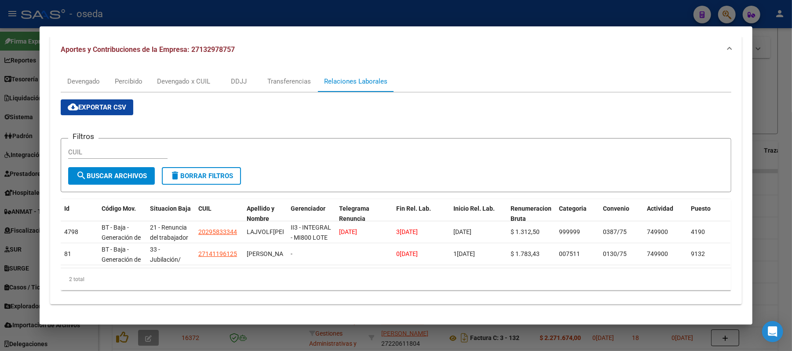
click at [0, 182] on div at bounding box center [396, 175] width 792 height 351
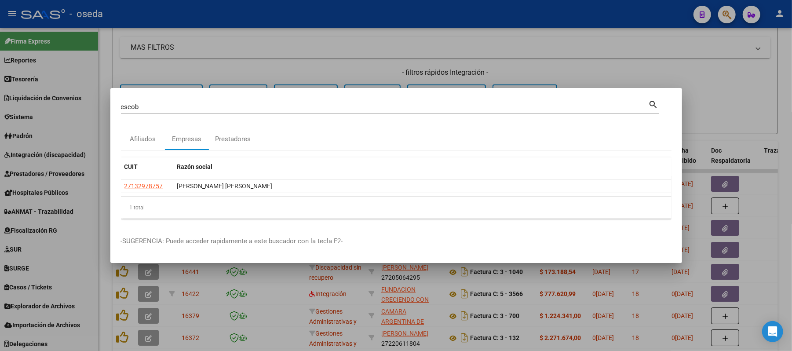
click at [0, 182] on div at bounding box center [396, 175] width 792 height 351
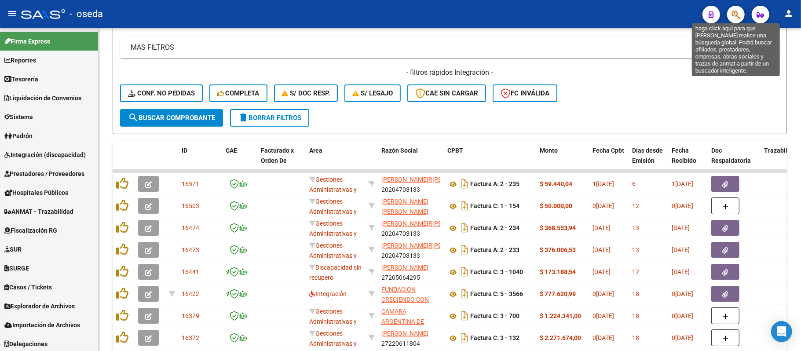
click at [736, 16] on icon "button" at bounding box center [735, 15] width 9 height 10
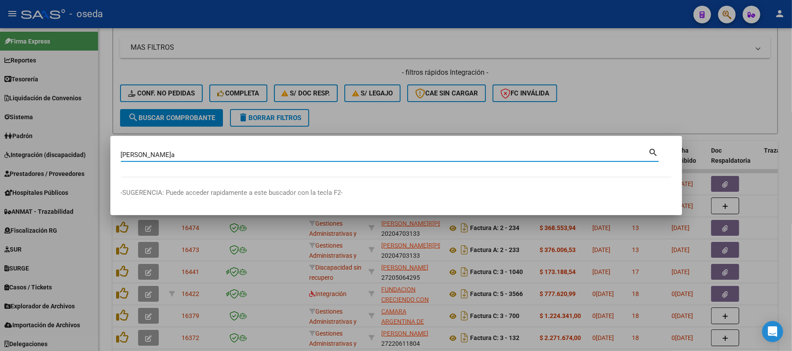
type input "[PERSON_NAME]a"
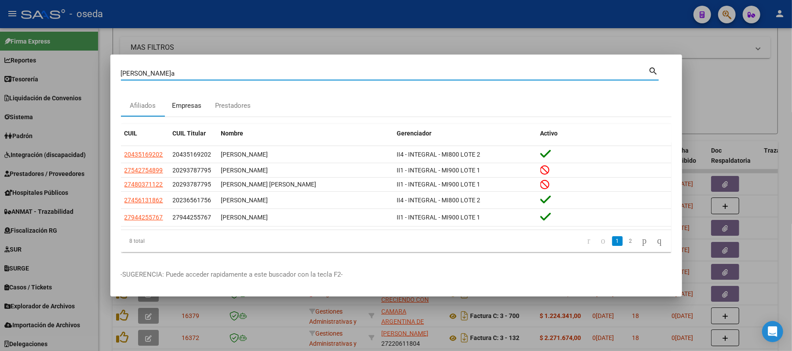
click at [189, 102] on div "Empresas" at bounding box center [186, 106] width 29 height 10
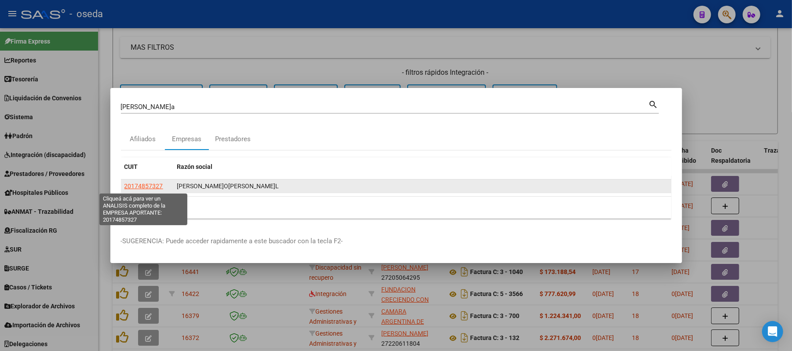
click at [134, 189] on span "20174857327" at bounding box center [143, 185] width 39 height 7
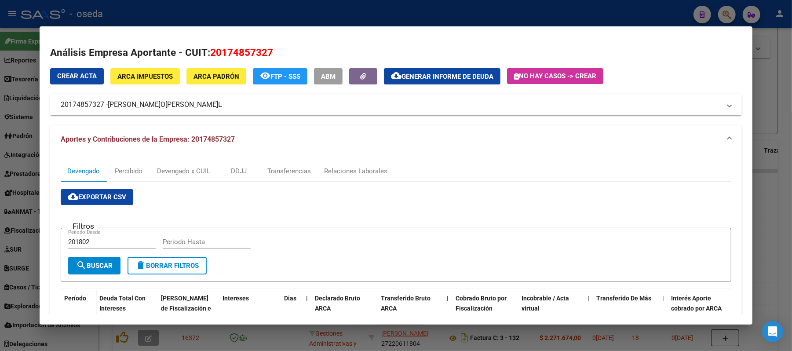
scroll to position [58, 0]
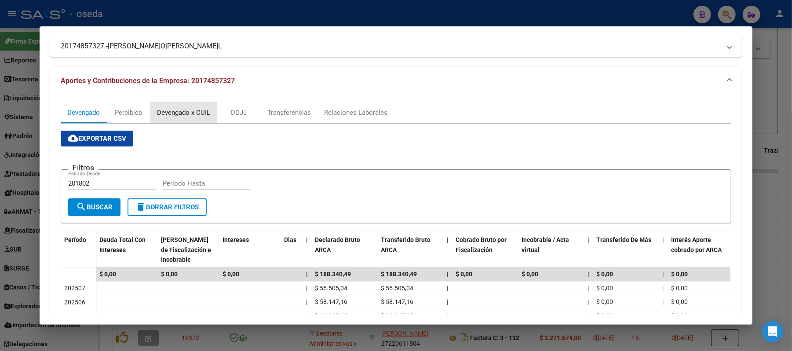
click at [165, 114] on div "Devengado x CUIL" at bounding box center [183, 113] width 53 height 10
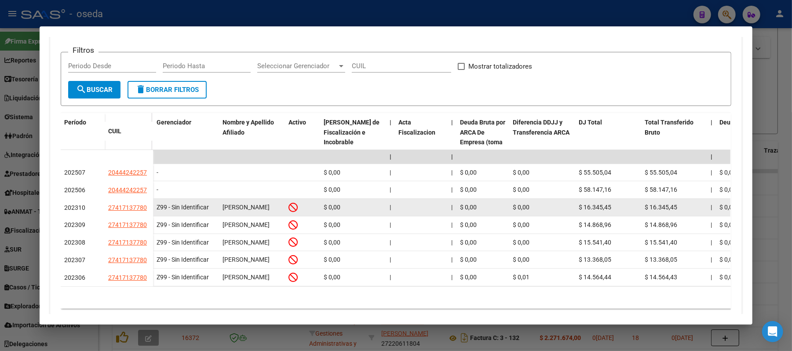
scroll to position [226, 0]
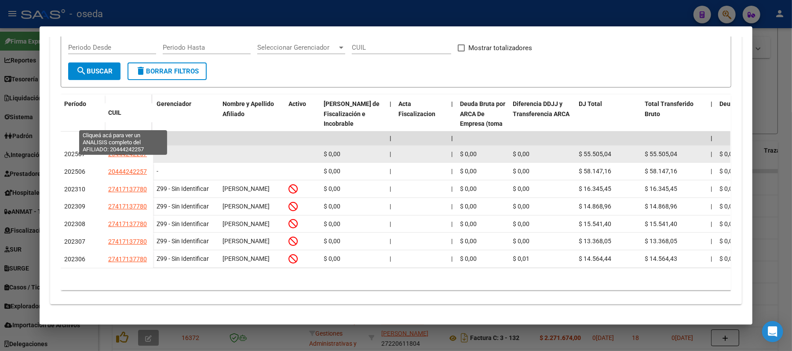
click at [123, 150] on span "20444242257" at bounding box center [127, 153] width 39 height 7
type textarea "20444242257"
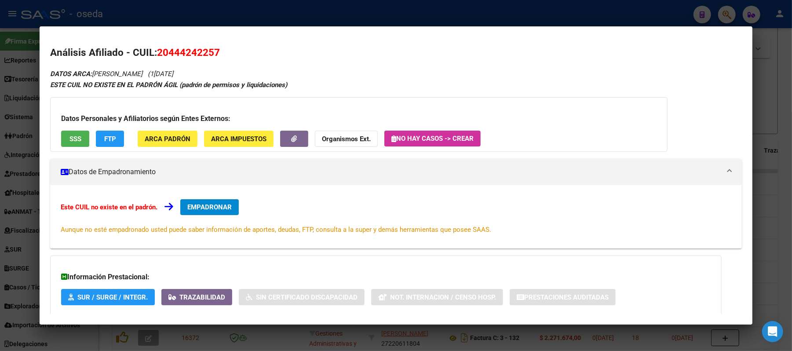
scroll to position [50, 0]
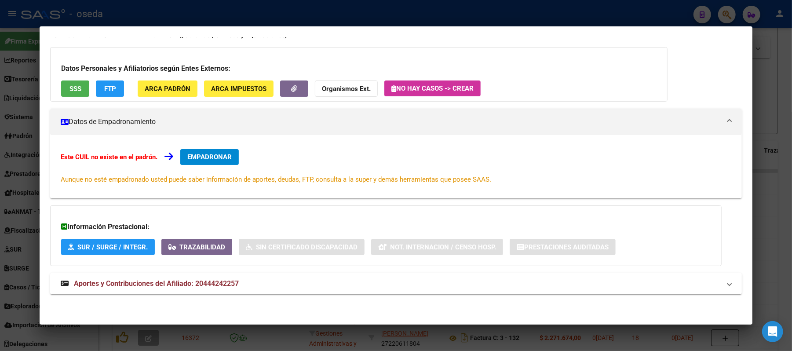
click at [205, 291] on mat-expansion-panel-header "Aportes y Contribuciones del Afiliado: 20444242257" at bounding box center [396, 283] width 692 height 21
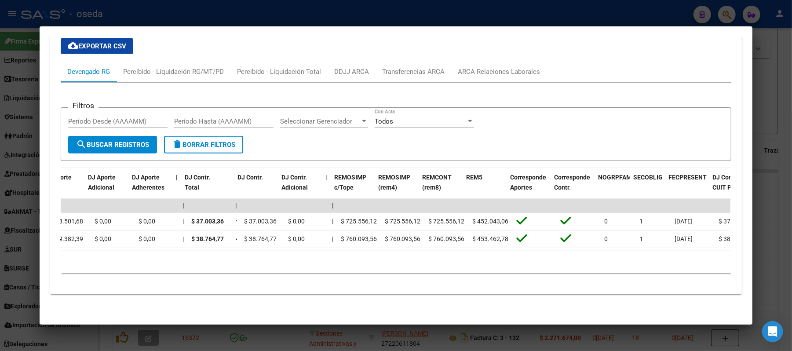
scroll to position [0, 965]
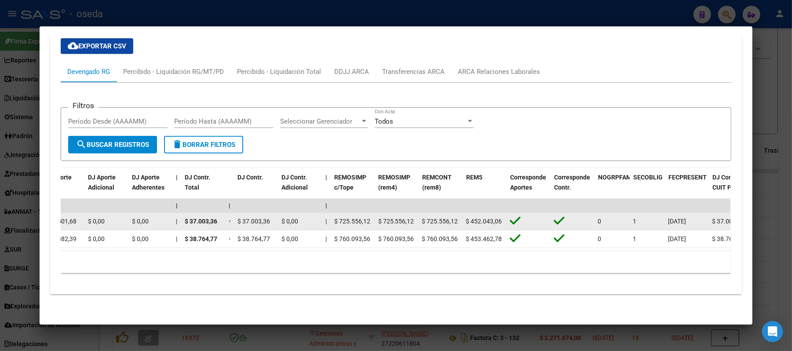
drag, startPoint x: 374, startPoint y: 208, endPoint x: 400, endPoint y: 211, distance: 26.1
click at [400, 218] on span "$ 725.556,12" at bounding box center [396, 221] width 36 height 7
drag, startPoint x: 465, startPoint y: 210, endPoint x: 482, endPoint y: 211, distance: 16.8
click at [482, 218] on span "$ 452.043,06" at bounding box center [484, 221] width 36 height 7
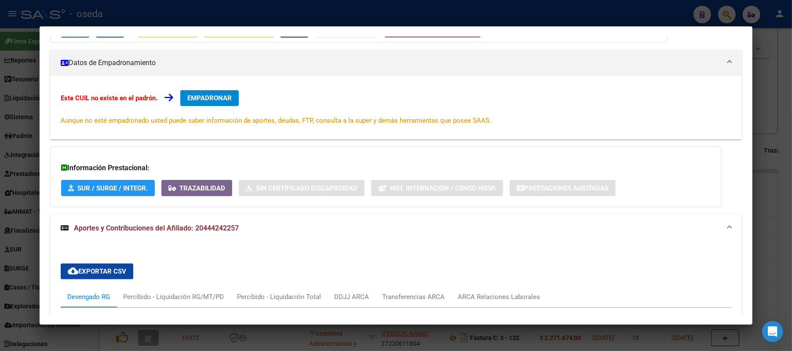
scroll to position [0, 0]
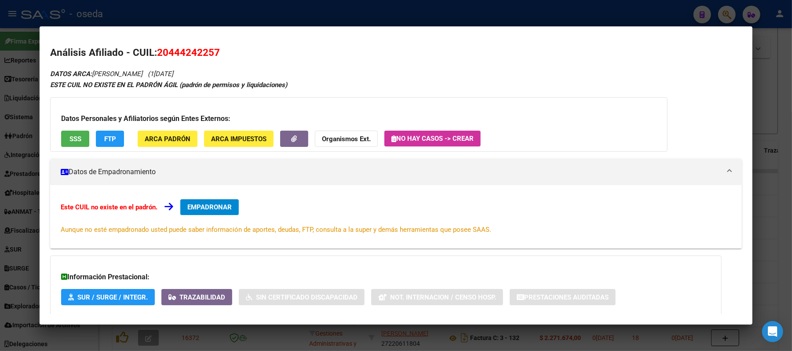
click at [0, 207] on div at bounding box center [396, 175] width 792 height 351
